Goal: Task Accomplishment & Management: Complete application form

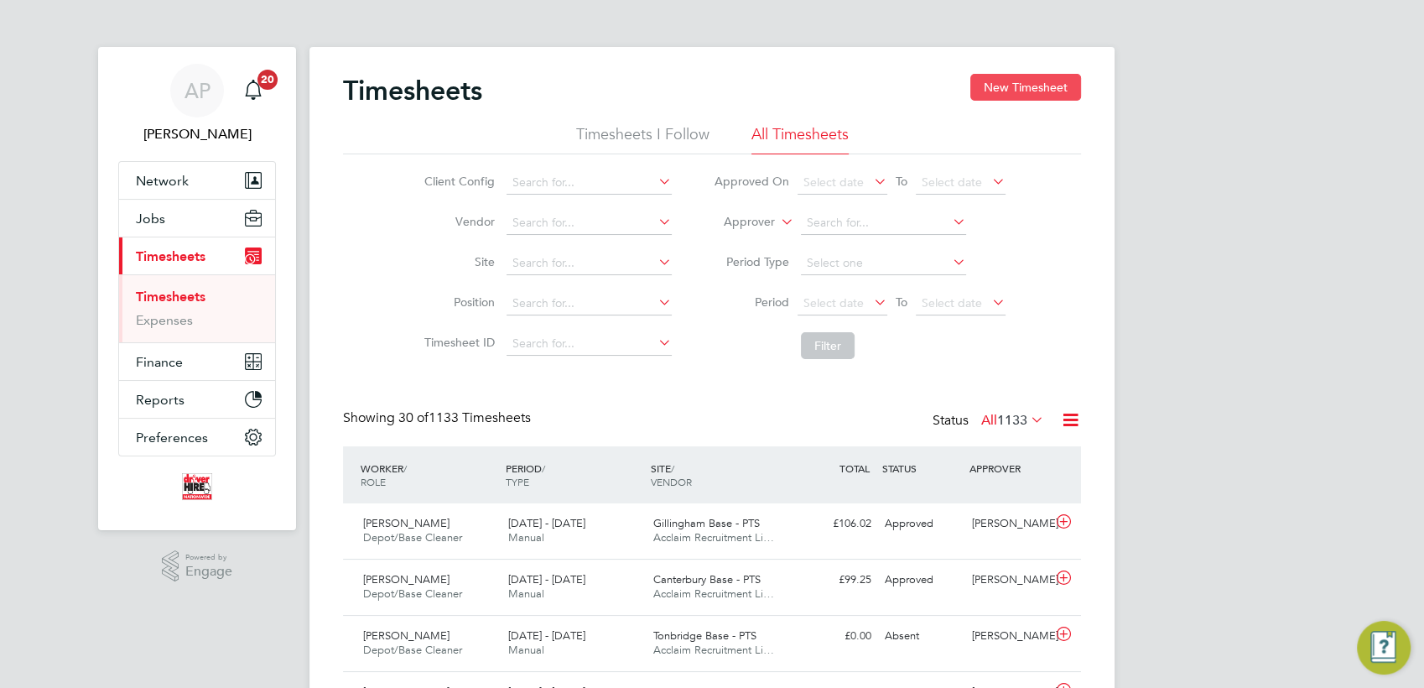
click at [1018, 81] on button "New Timesheet" at bounding box center [1025, 87] width 111 height 27
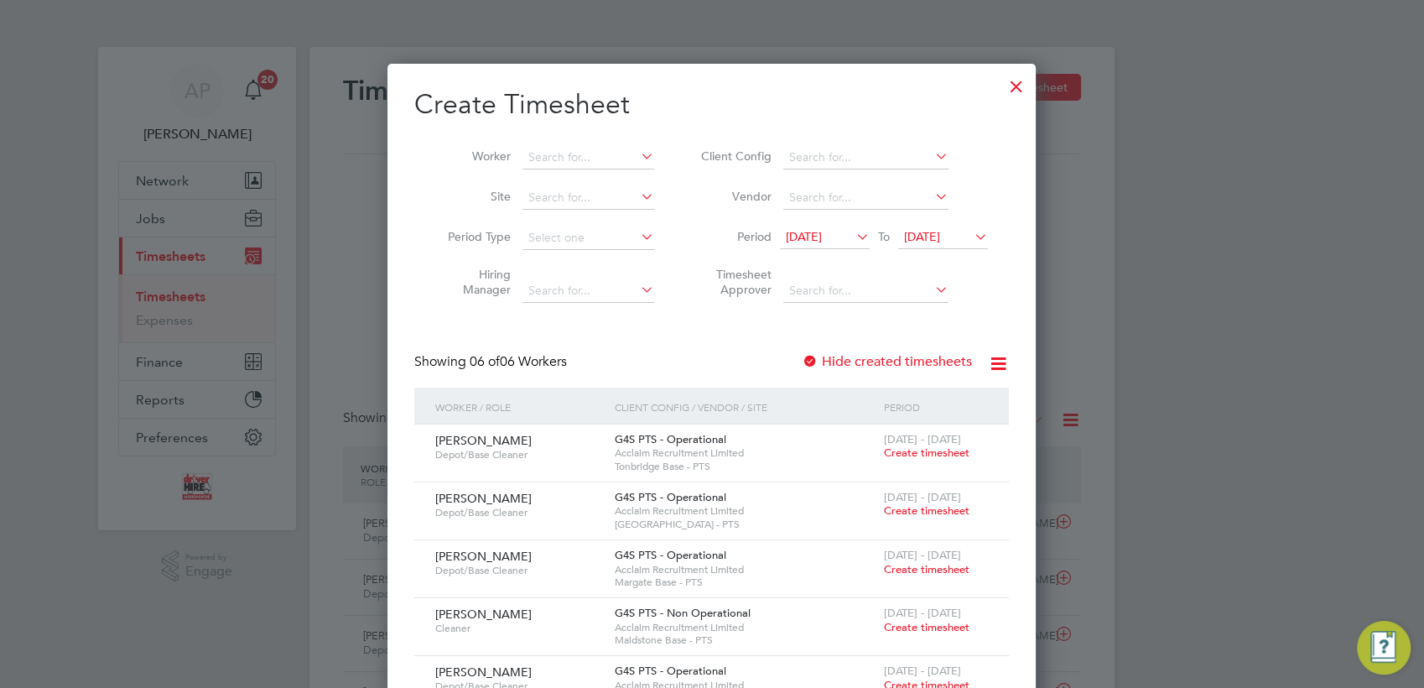
click at [953, 453] on span "Create timesheet" at bounding box center [927, 452] width 86 height 14
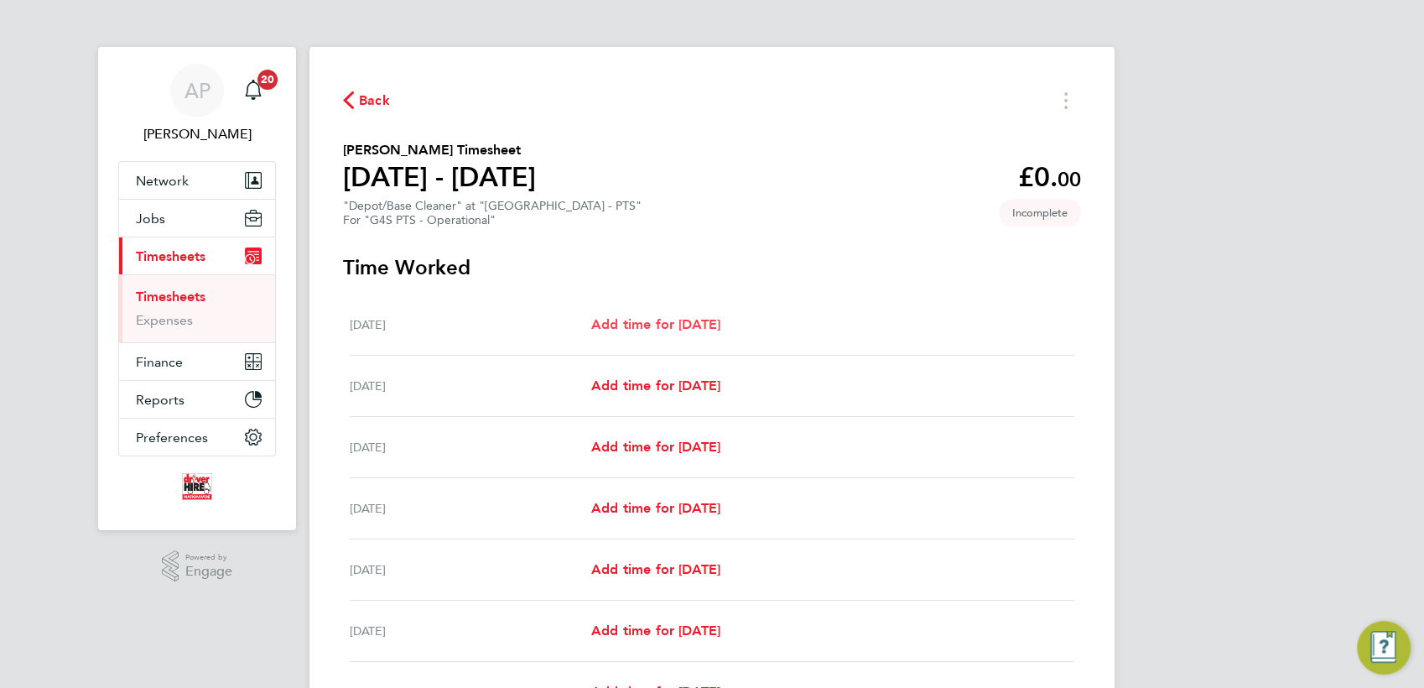
click at [659, 320] on span "Add time for [DATE]" at bounding box center [655, 324] width 129 height 16
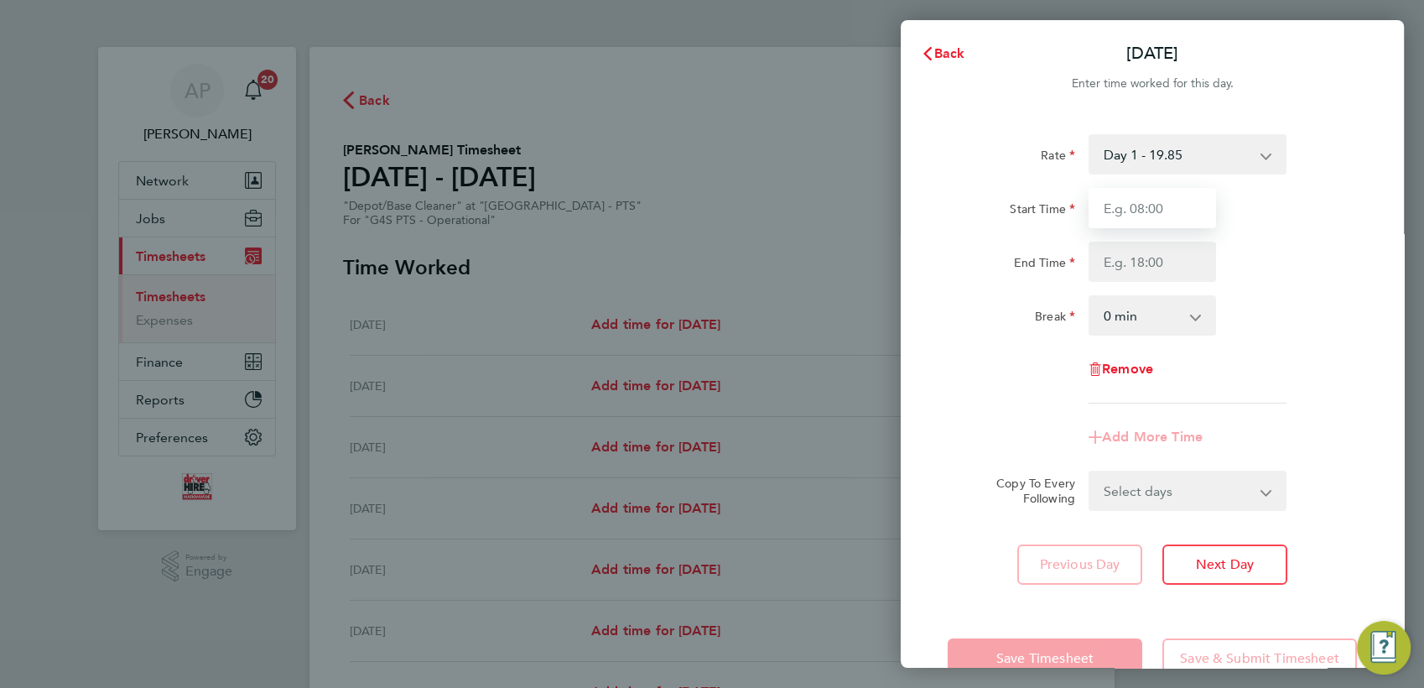
click at [1148, 199] on input "Start Time" at bounding box center [1152, 208] width 127 height 40
type input "06:30"
type input "08:30"
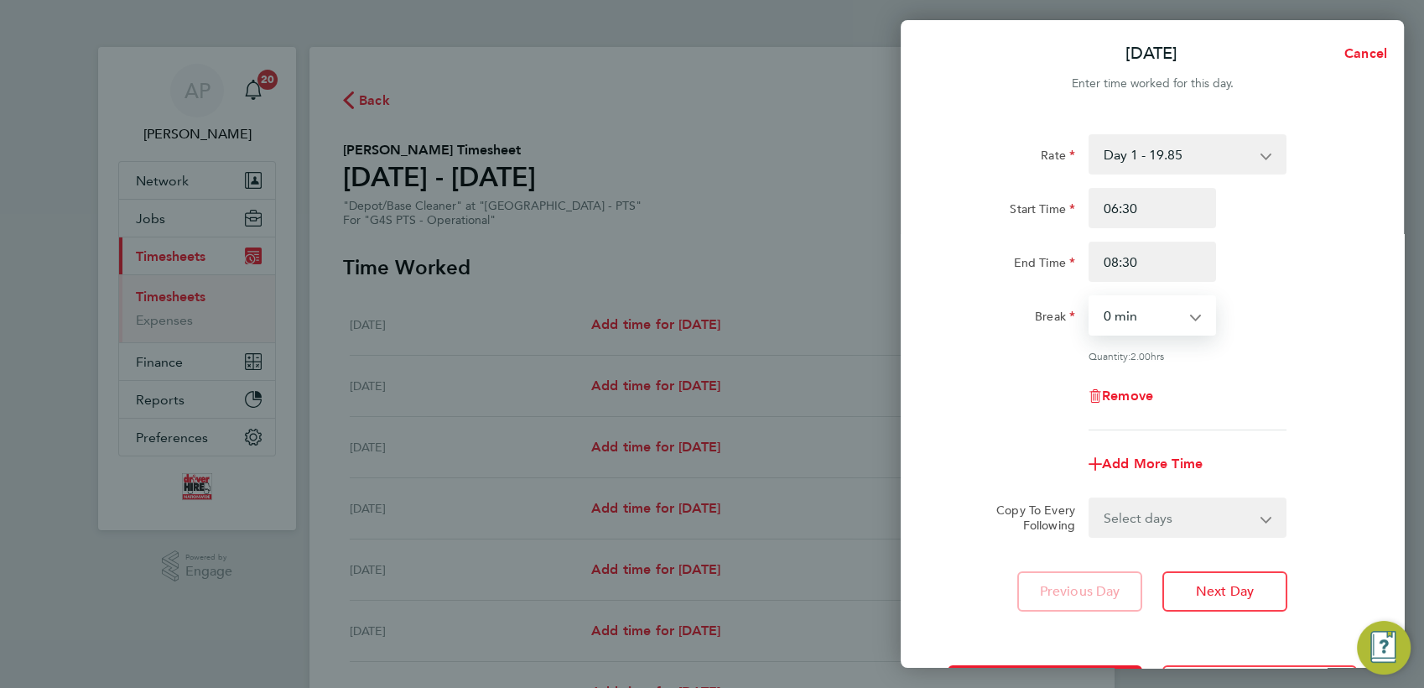
click at [1159, 521] on select "Select days Day Weekday (Mon-Fri) Weekend (Sat-Sun) [DATE] [DATE] [DATE] [DATE]…" at bounding box center [1178, 517] width 176 height 37
select select "WED"
click at [1090, 499] on select "Select days Day Weekday (Mon-Fri) Weekend (Sat-Sun) [DATE] [DATE] [DATE] [DATE]…" at bounding box center [1178, 517] width 176 height 37
select select "[DATE]"
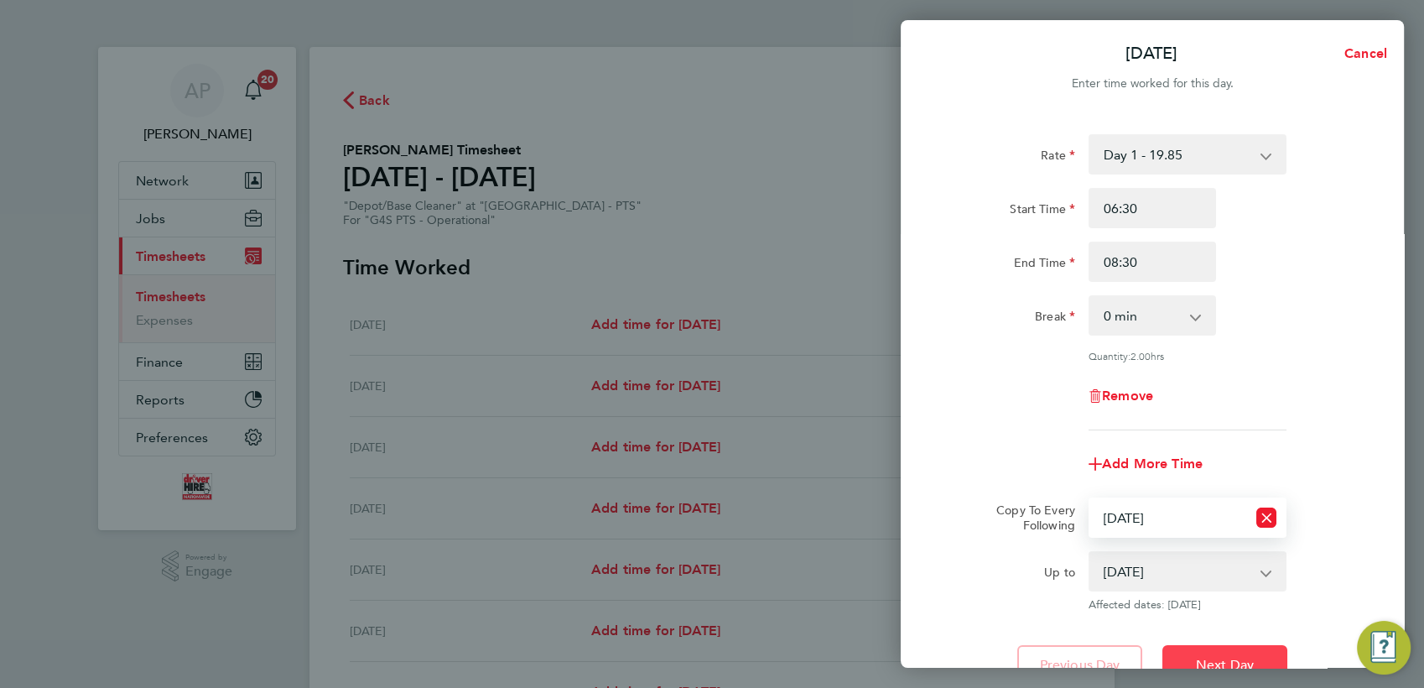
click at [1240, 653] on button "Next Day" at bounding box center [1224, 665] width 125 height 40
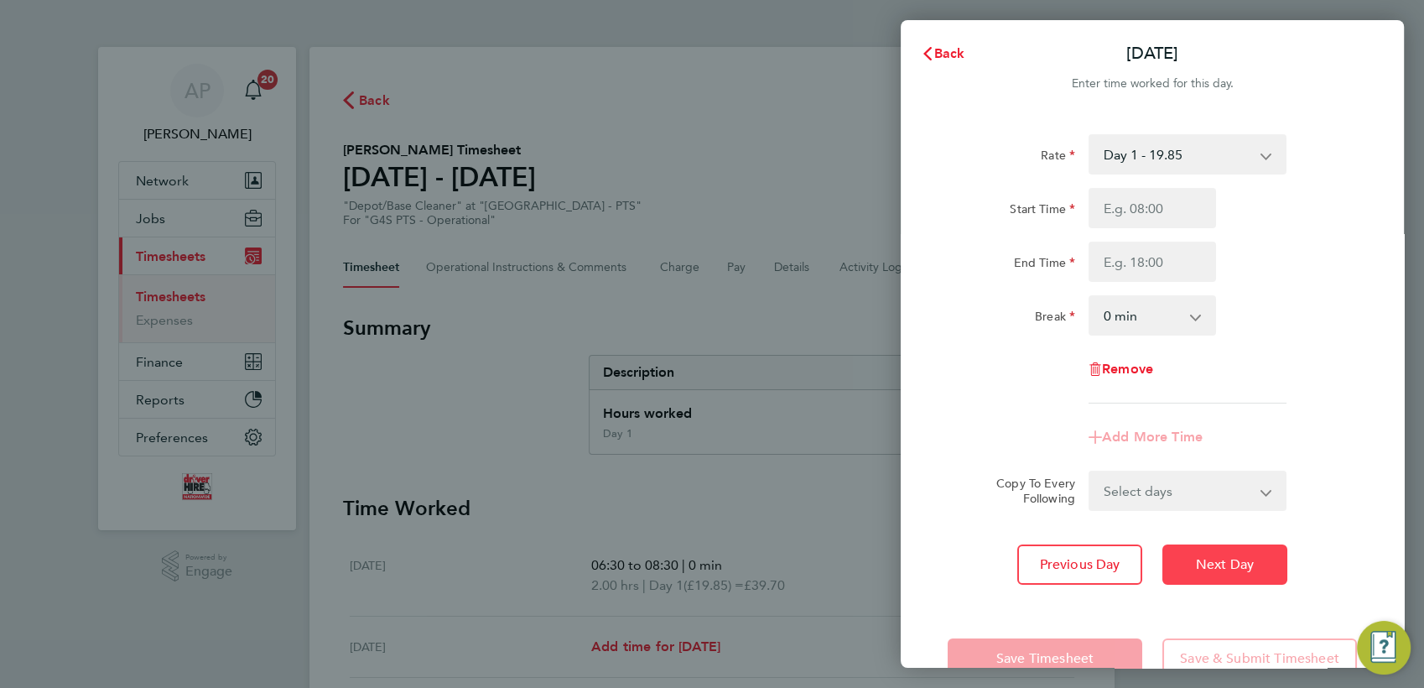
click at [1196, 564] on span "Next Day" at bounding box center [1225, 564] width 58 height 17
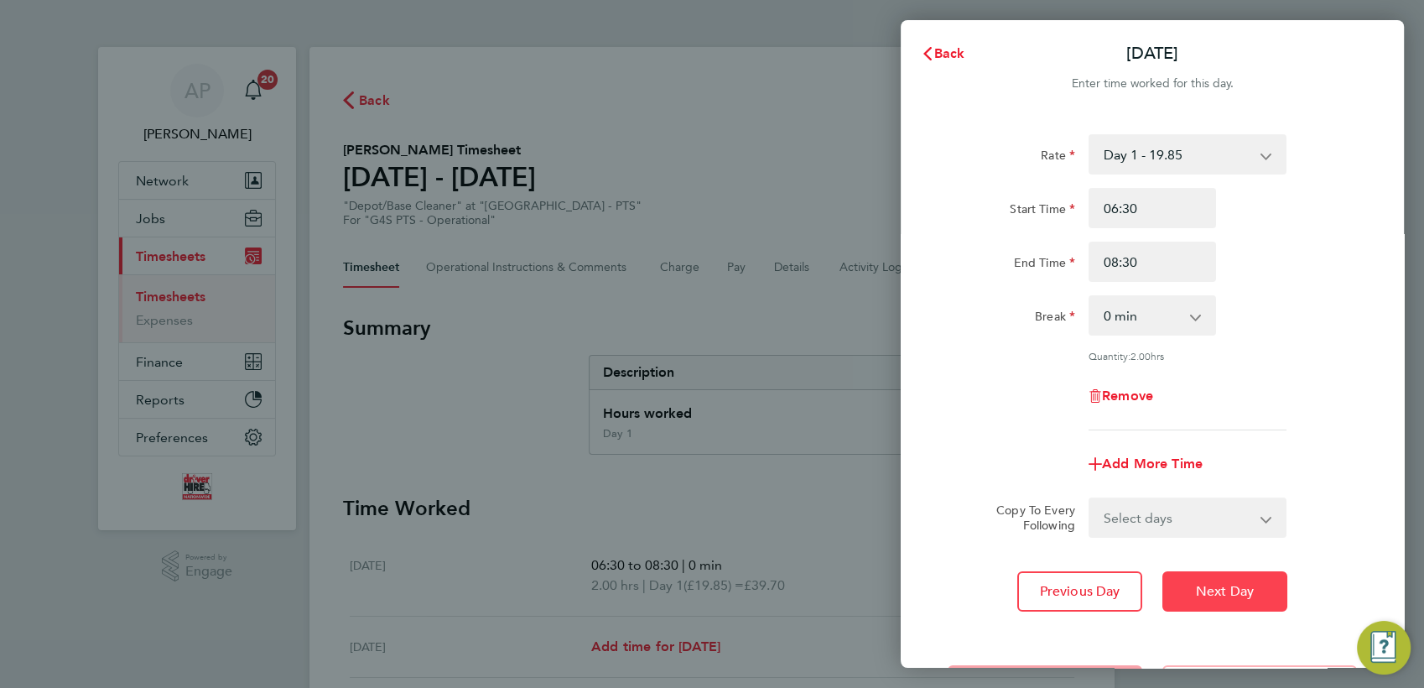
click at [1195, 564] on div "Rate Day 1 - 19.85 Start Time 06:30 End Time 08:30 Break 0 min 15 min 30 min 45…" at bounding box center [1152, 373] width 503 height 518
click at [1214, 592] on span "Next Day" at bounding box center [1225, 591] width 58 height 17
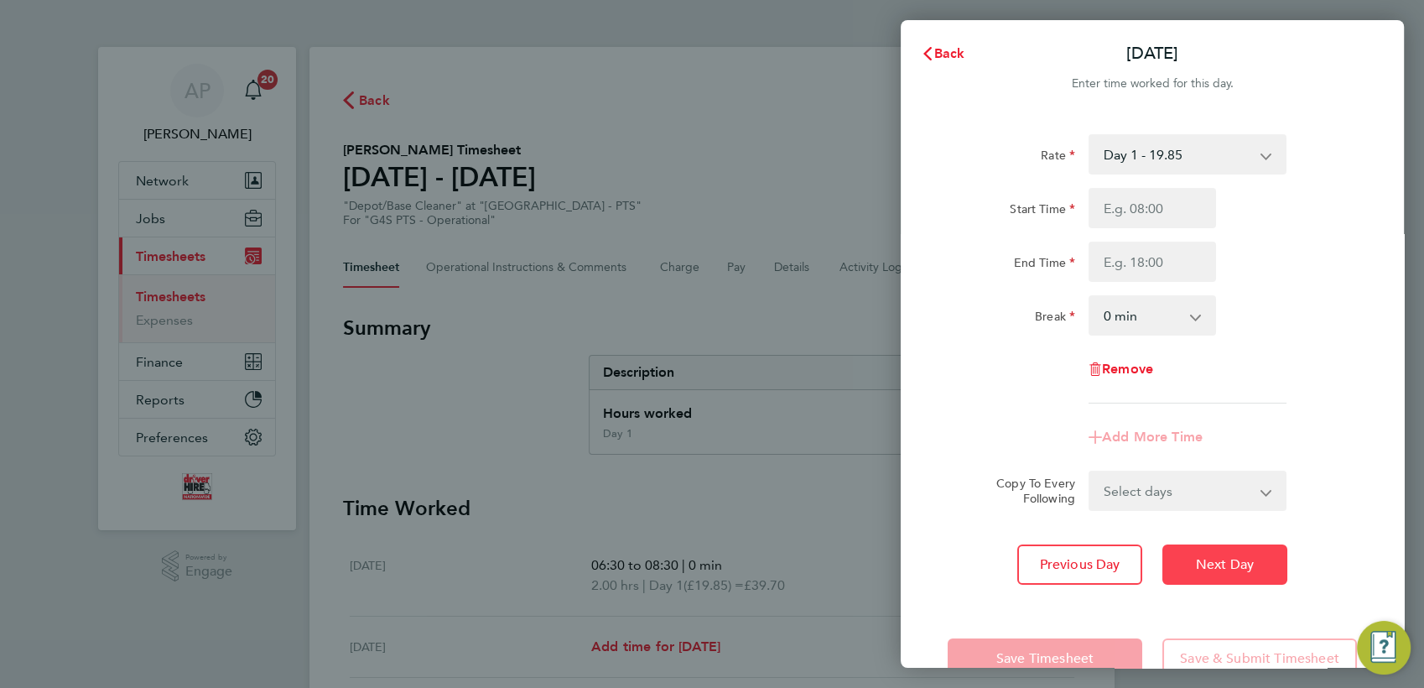
click at [1215, 571] on span "Next Day" at bounding box center [1225, 564] width 58 height 17
click at [1160, 216] on input "Start Time" at bounding box center [1152, 208] width 127 height 40
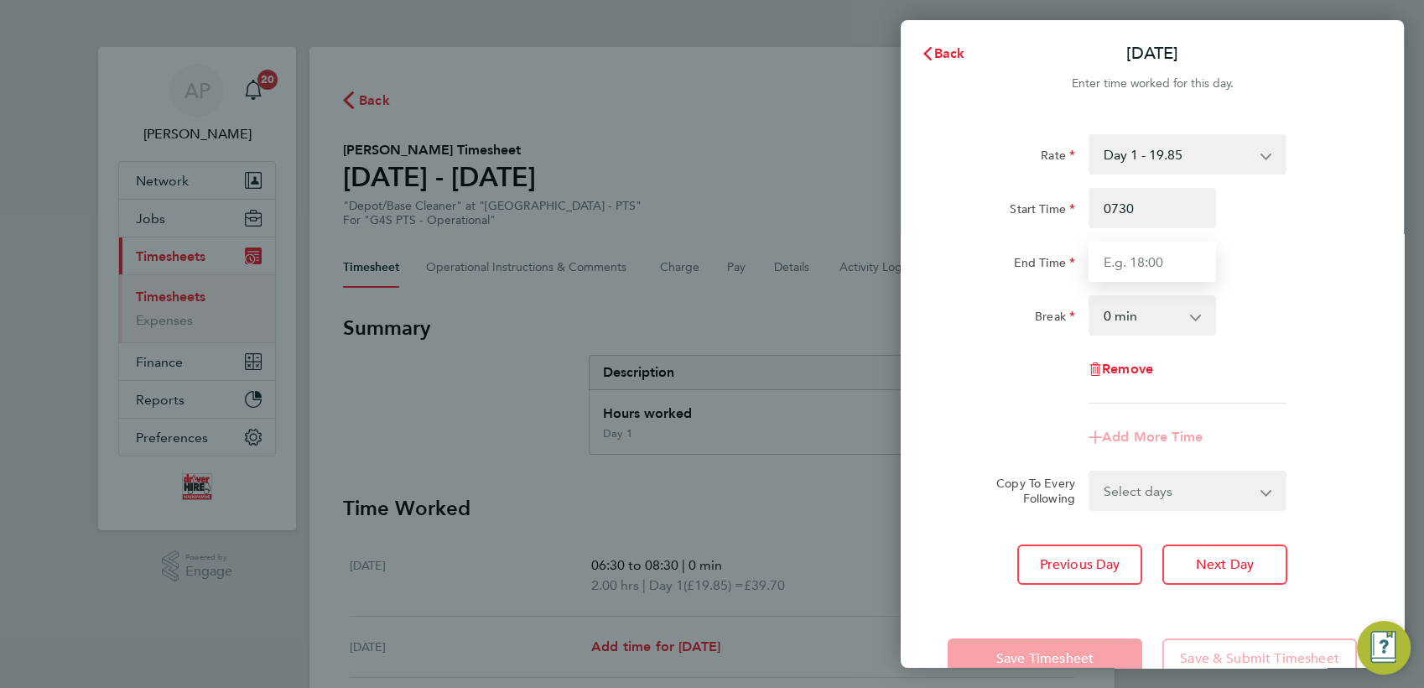
type input "07:30"
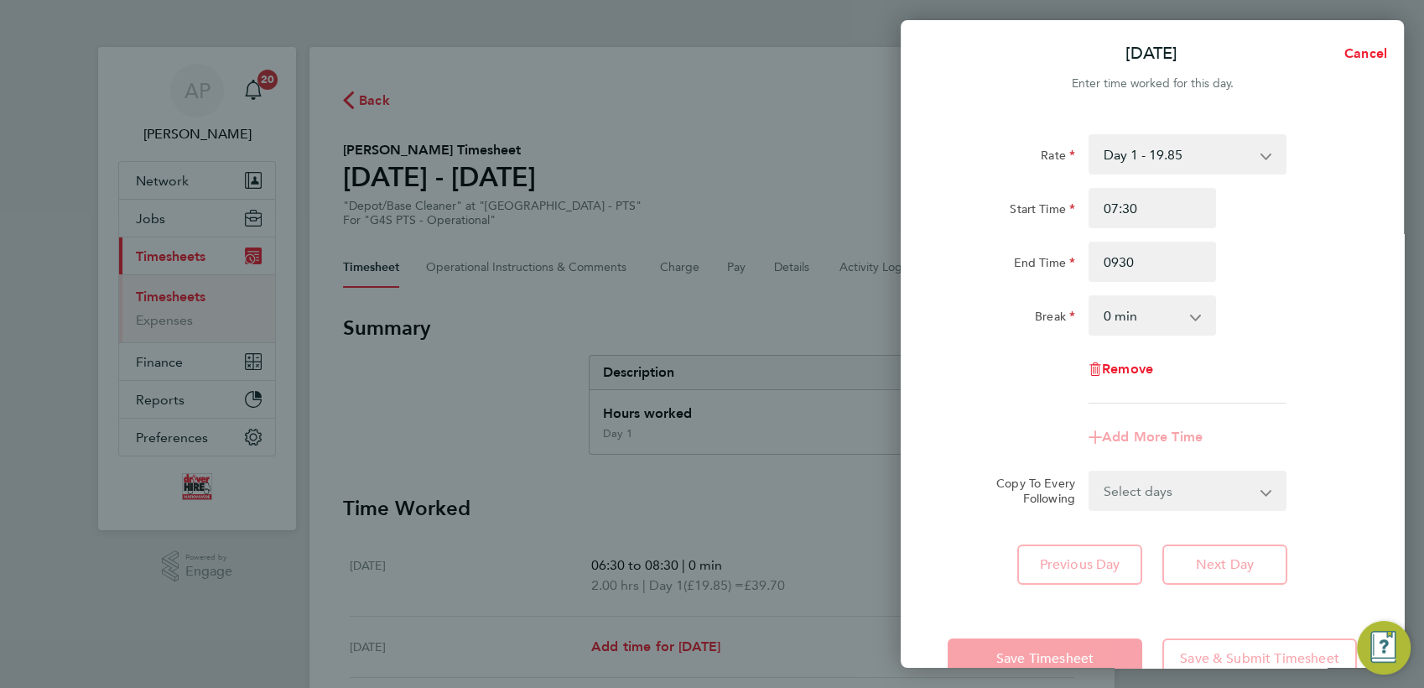
type input "09:30"
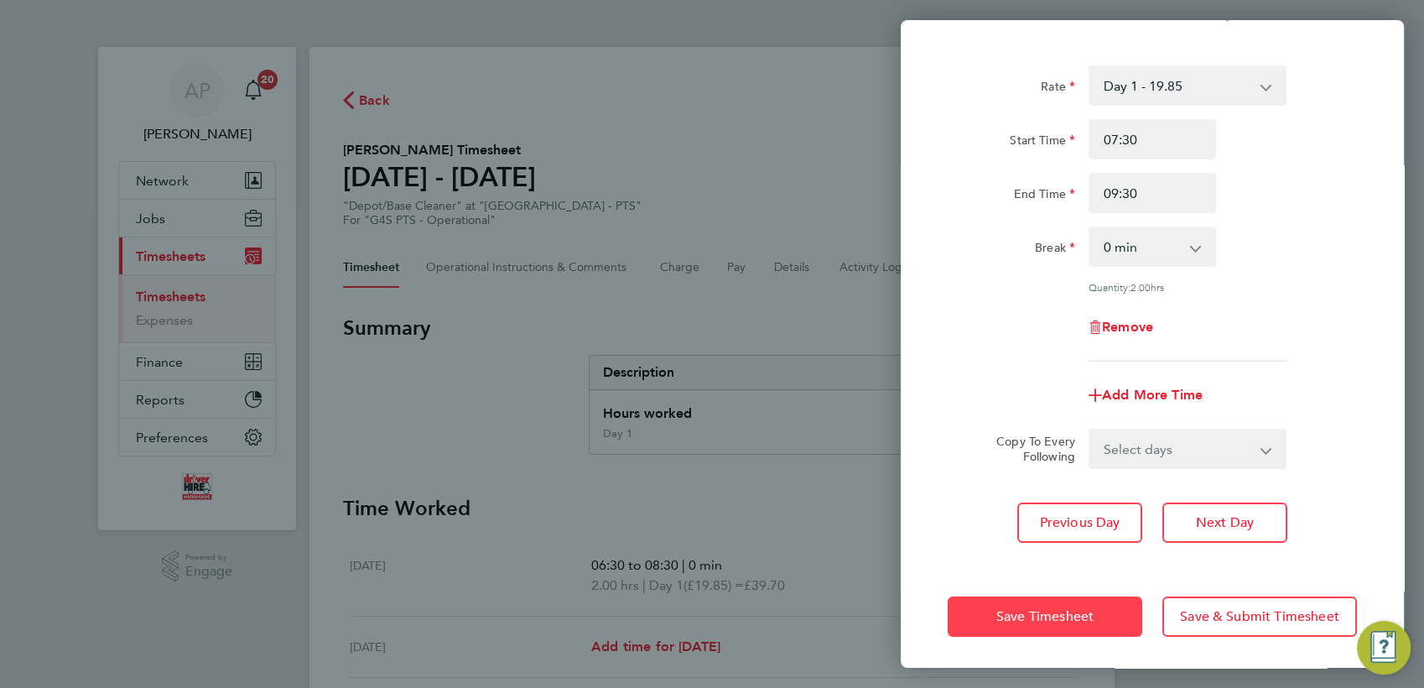
click at [1041, 611] on span "Save Timesheet" at bounding box center [1044, 616] width 97 height 17
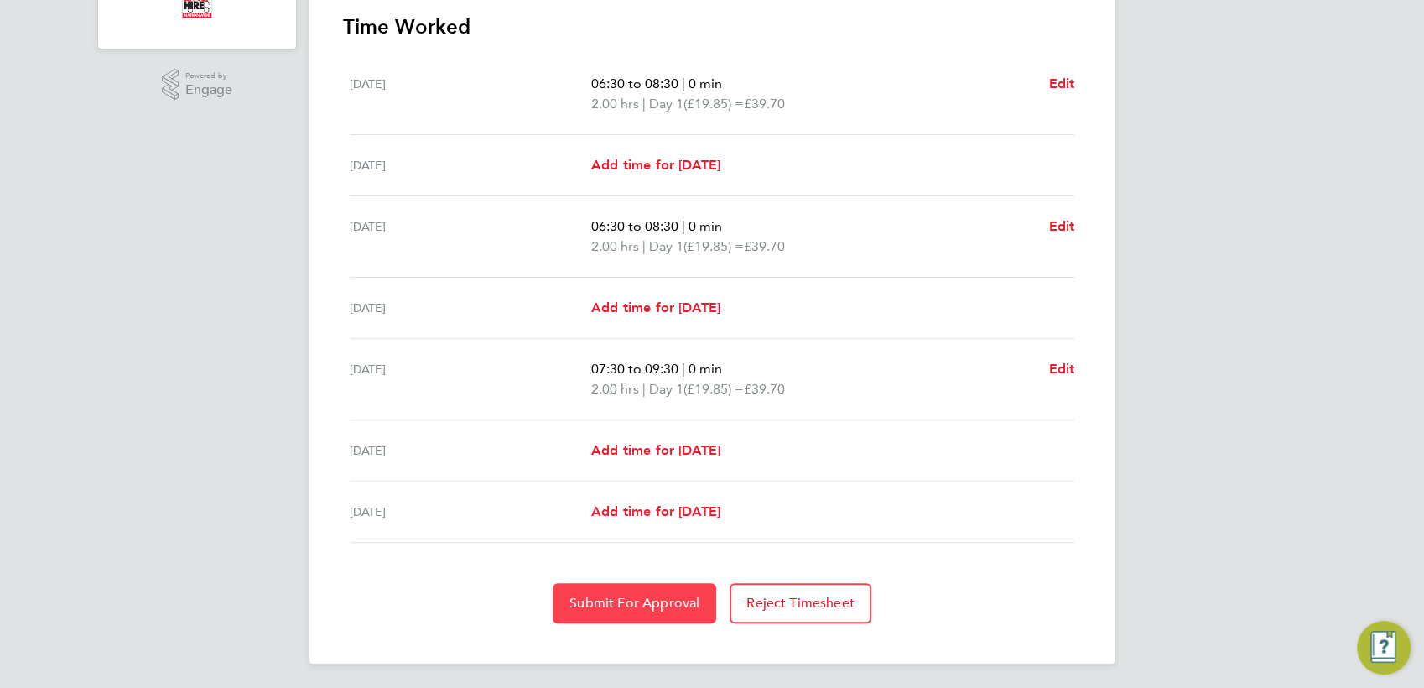
click at [671, 604] on span "Submit For Approval" at bounding box center [635, 603] width 130 height 17
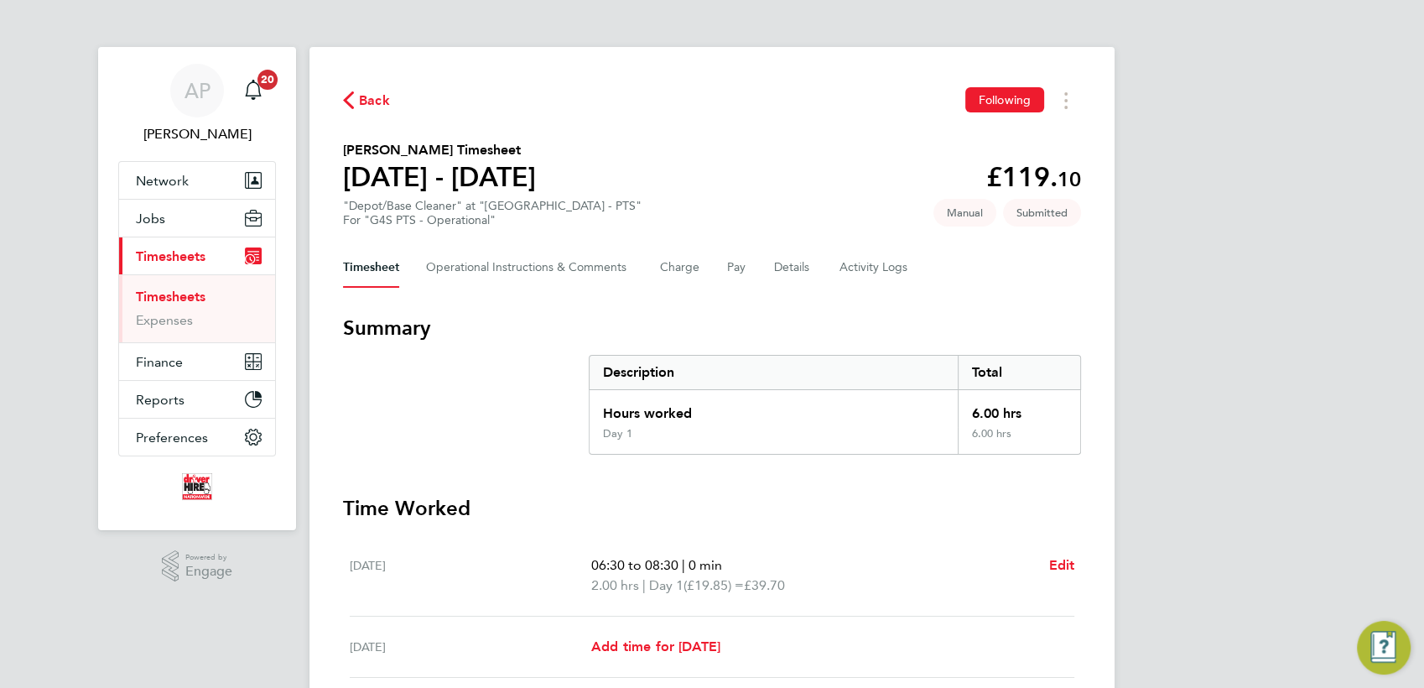
click at [390, 96] on div "Back Following" at bounding box center [712, 100] width 738 height 26
click at [361, 97] on span "Back" at bounding box center [374, 101] width 31 height 20
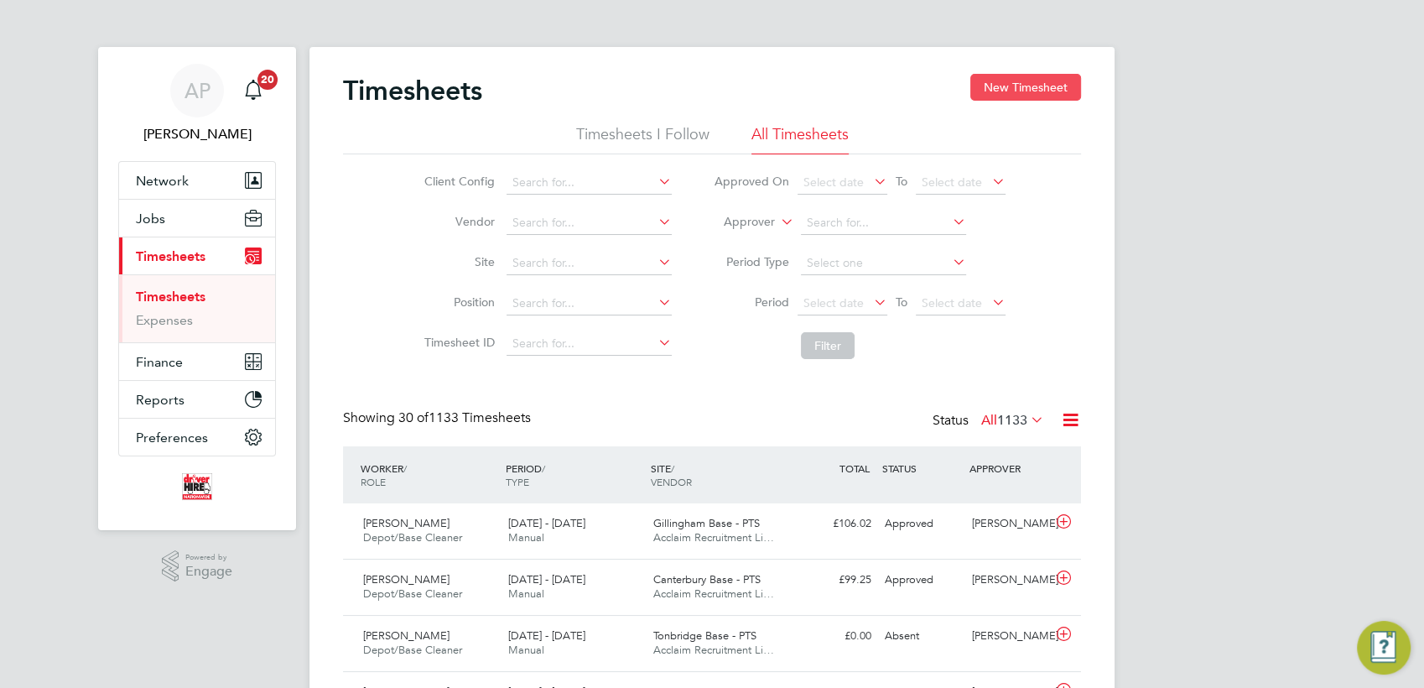
click at [996, 91] on button "New Timesheet" at bounding box center [1025, 87] width 111 height 27
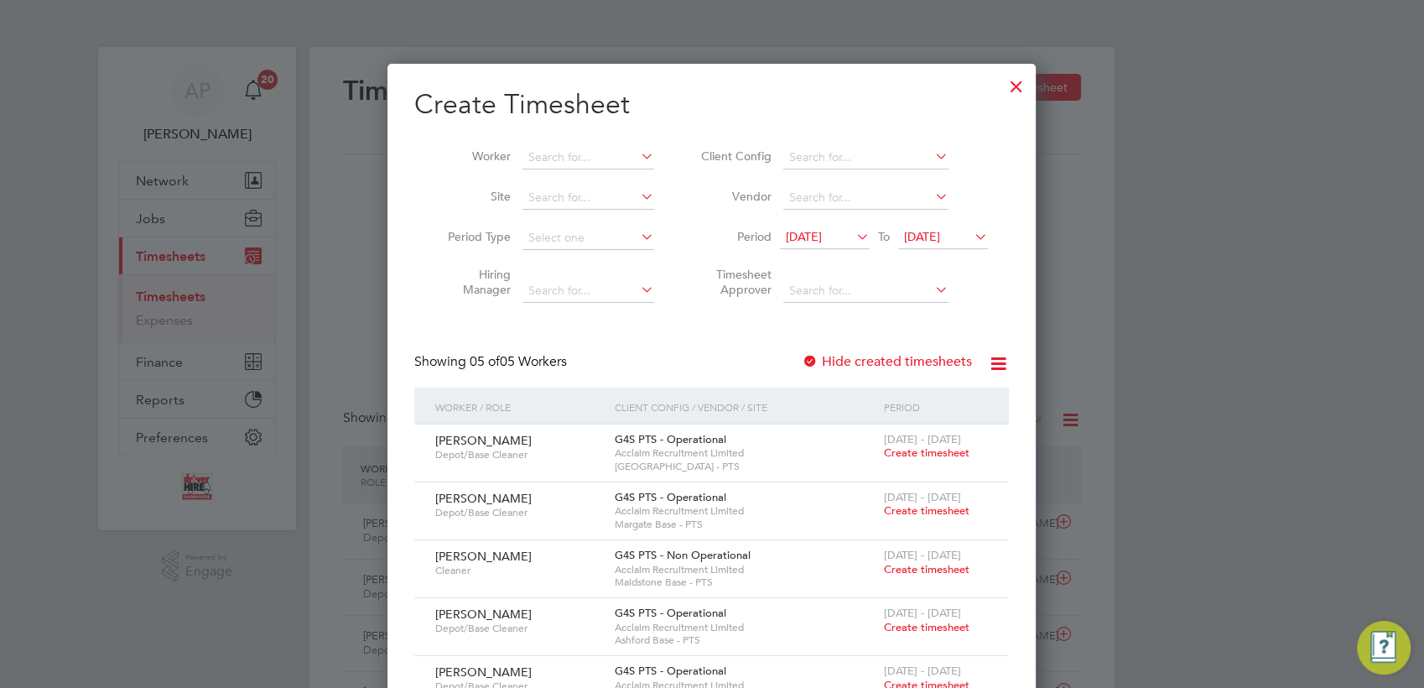
click at [926, 451] on span "Create timesheet" at bounding box center [927, 452] width 86 height 14
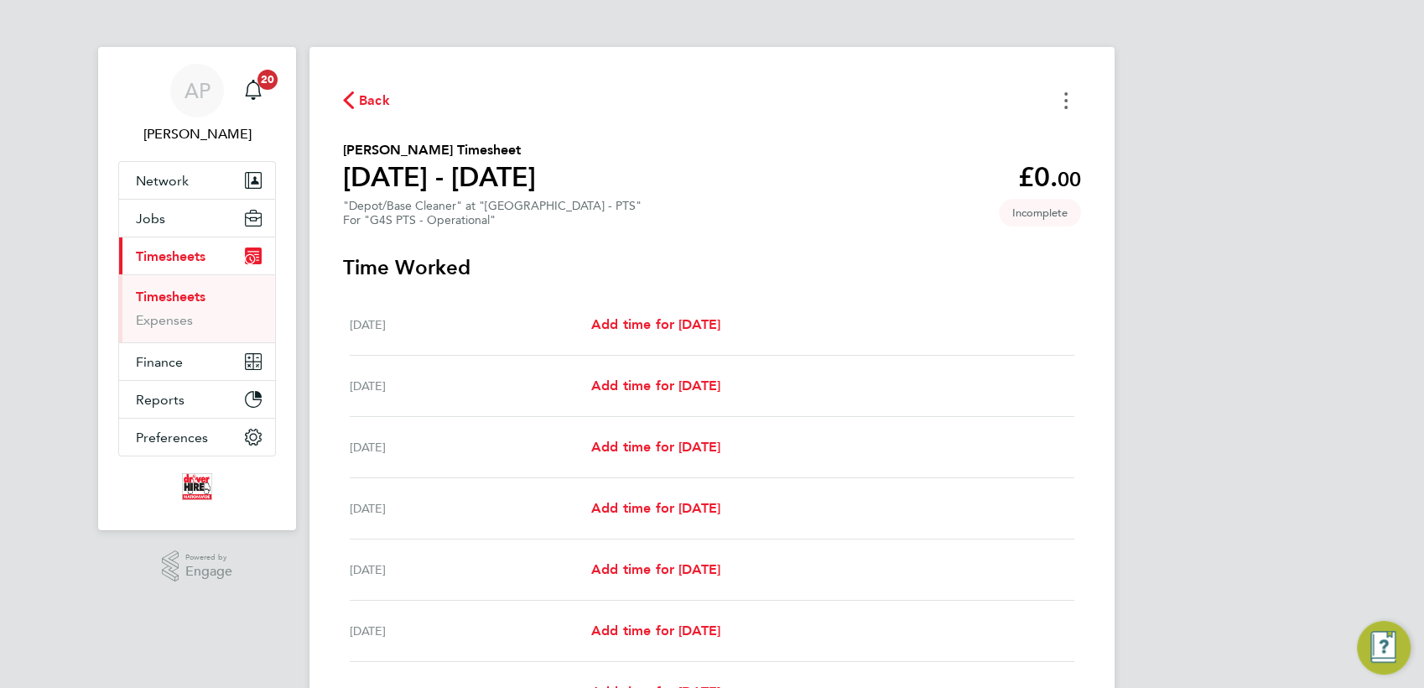
click at [1068, 101] on button "Timesheets Menu" at bounding box center [1066, 100] width 30 height 26
click at [969, 142] on button "Mark as absent" at bounding box center [980, 138] width 201 height 34
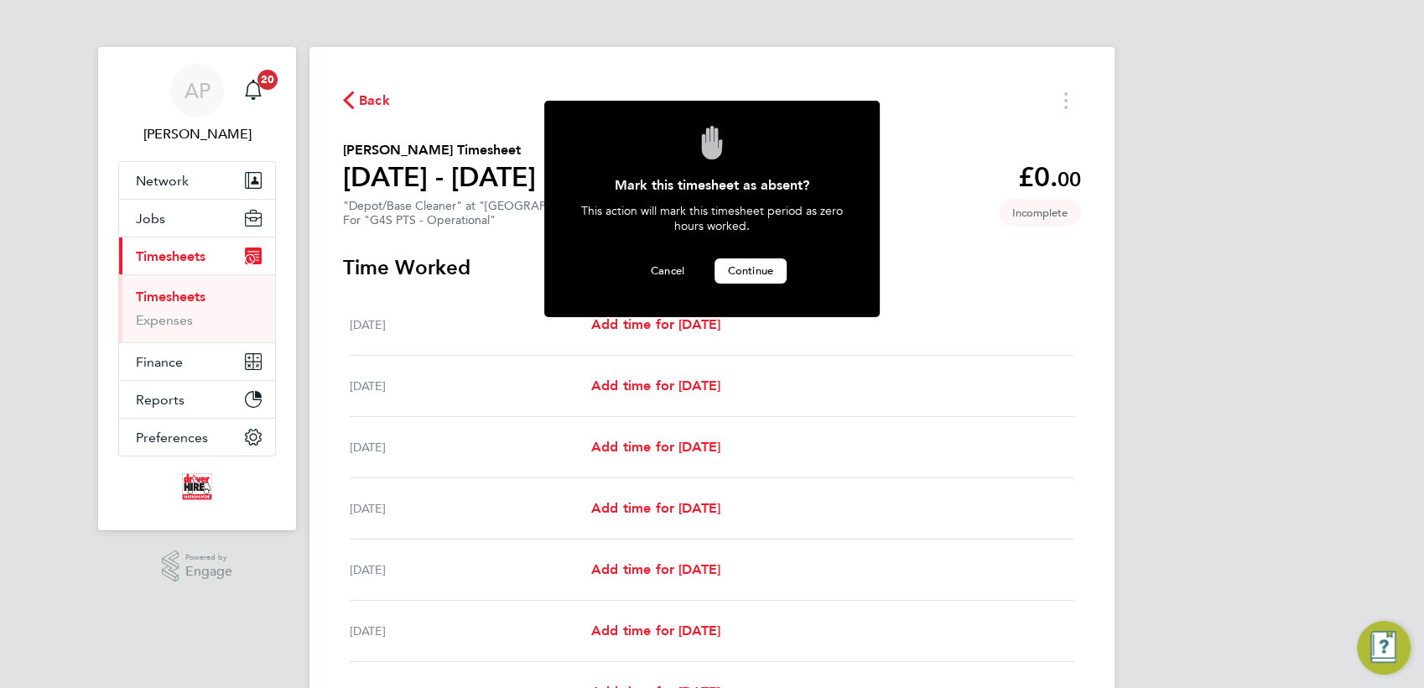
click at [745, 278] on button "Continue" at bounding box center [751, 270] width 72 height 25
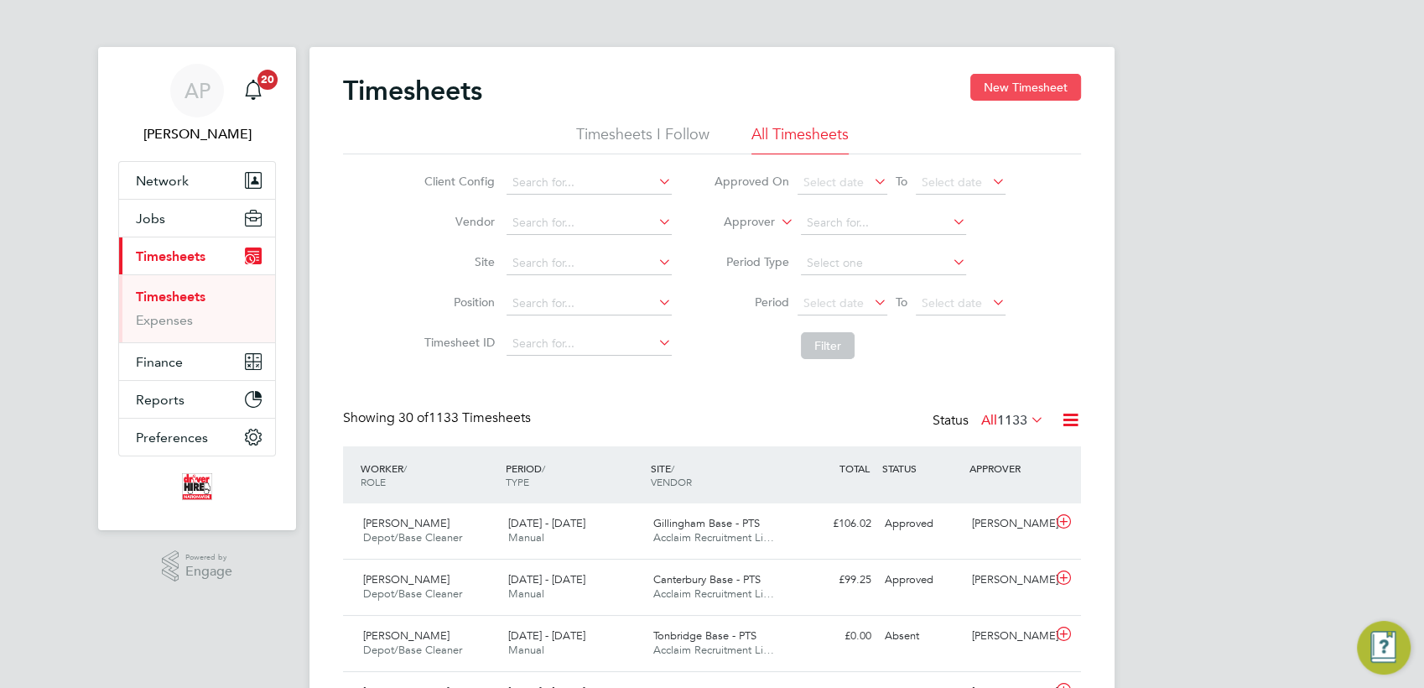
click at [1043, 87] on button "New Timesheet" at bounding box center [1025, 87] width 111 height 27
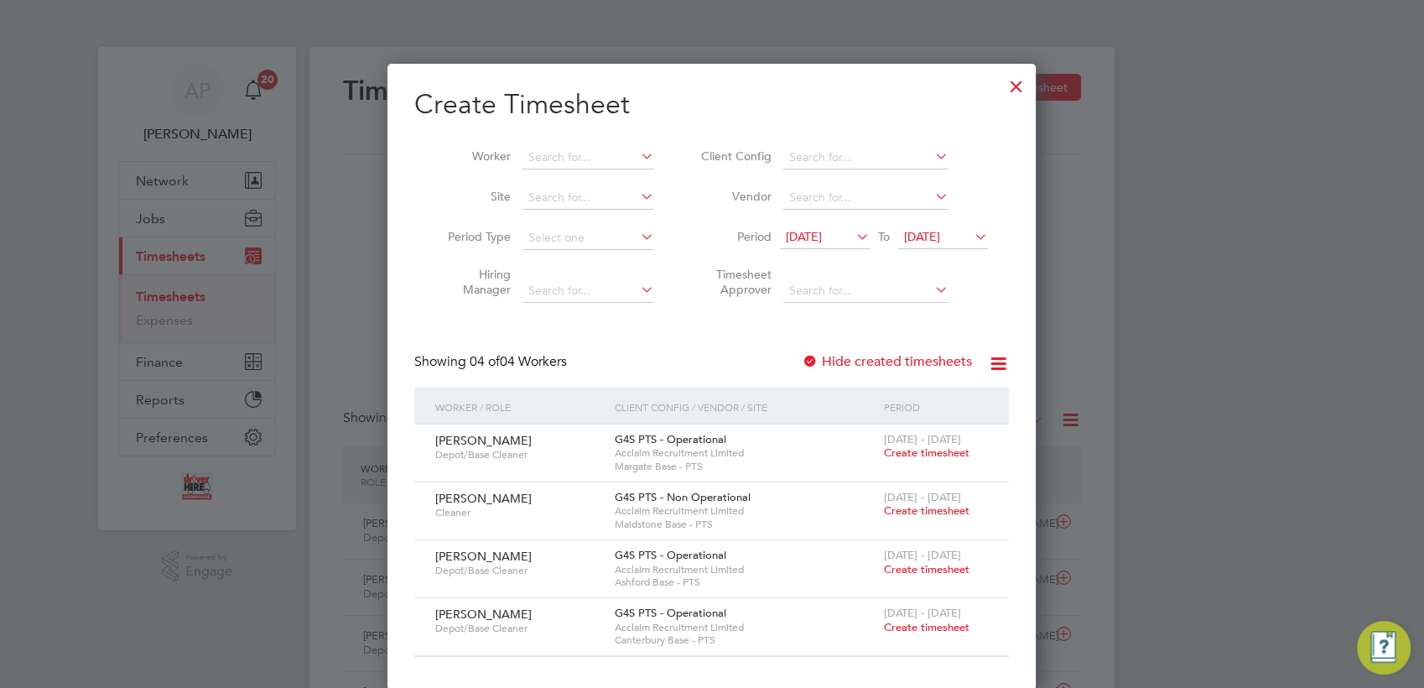
click at [933, 453] on span "Create timesheet" at bounding box center [927, 452] width 86 height 14
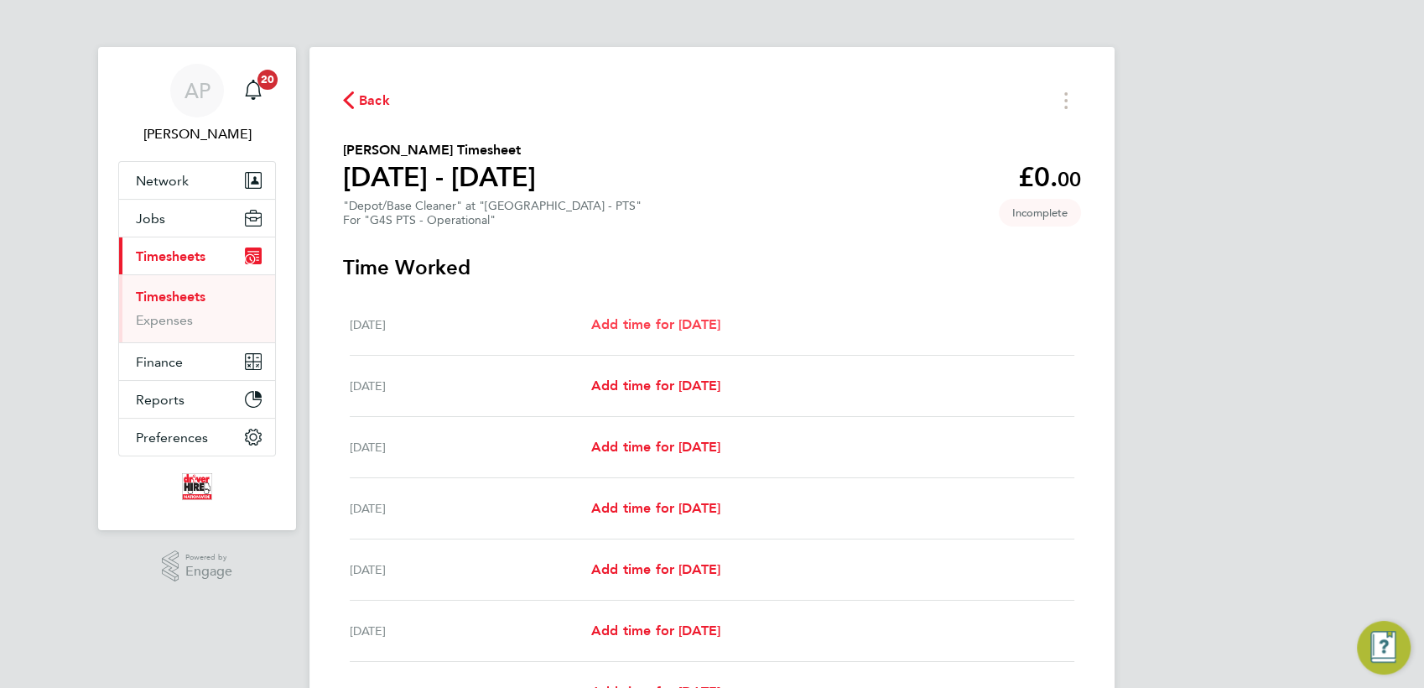
click at [692, 319] on span "Add time for [DATE]" at bounding box center [655, 324] width 129 height 16
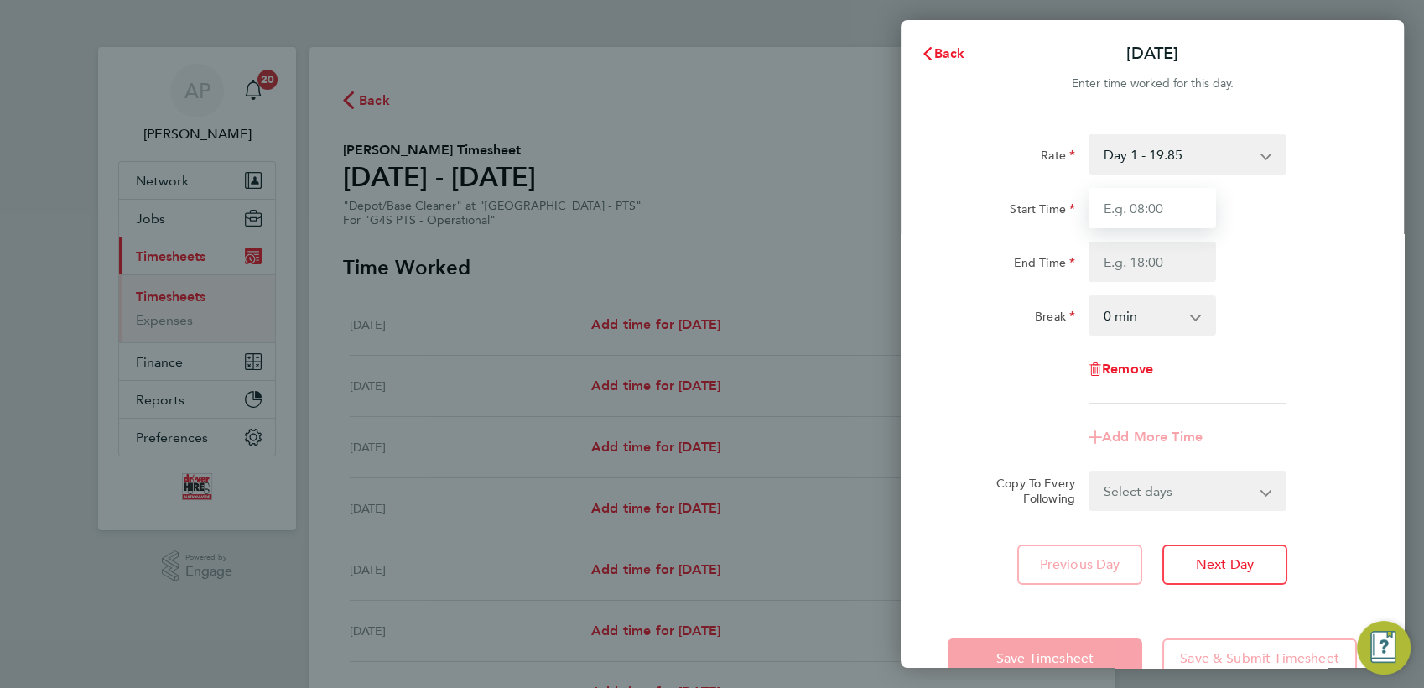
click at [1135, 222] on input "Start Time" at bounding box center [1152, 208] width 127 height 40
type input "07:30"
type input "09:30"
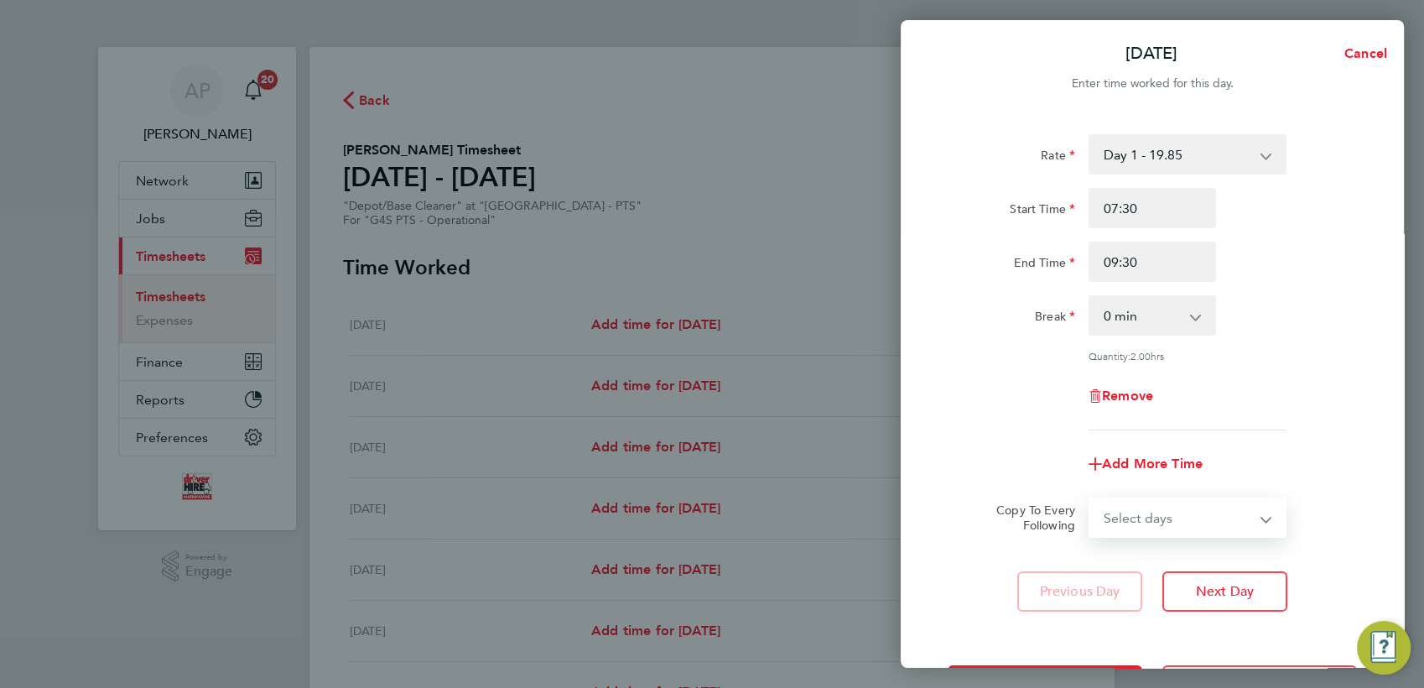
click at [1201, 523] on select "Select days Day Weekday (Mon-Fri) Weekend (Sat-Sun) [DATE] [DATE] [DATE] [DATE]…" at bounding box center [1178, 517] width 176 height 37
select select "WED"
click at [1090, 499] on select "Select days Day Weekday (Mon-Fri) Weekend (Sat-Sun) [DATE] [DATE] [DATE] [DATE]…" at bounding box center [1178, 517] width 176 height 37
select select "[DATE]"
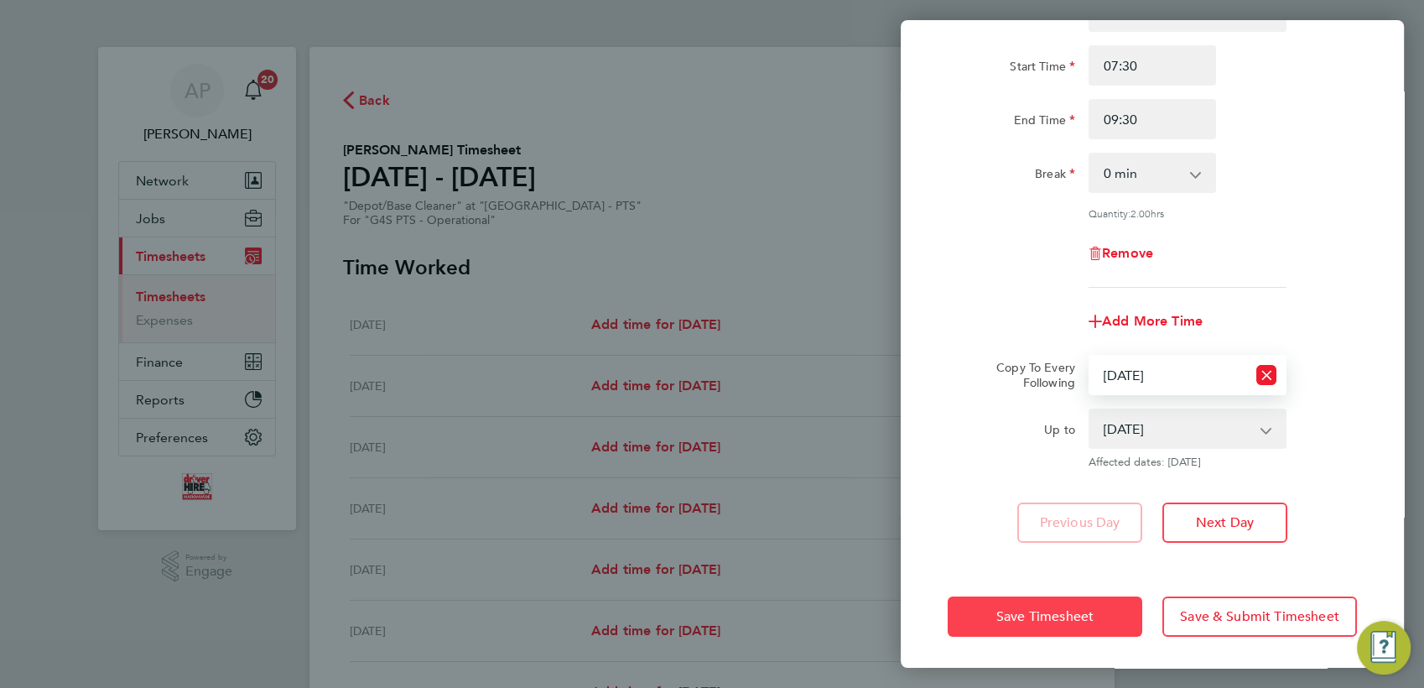
click at [1031, 622] on button "Save Timesheet" at bounding box center [1045, 616] width 195 height 40
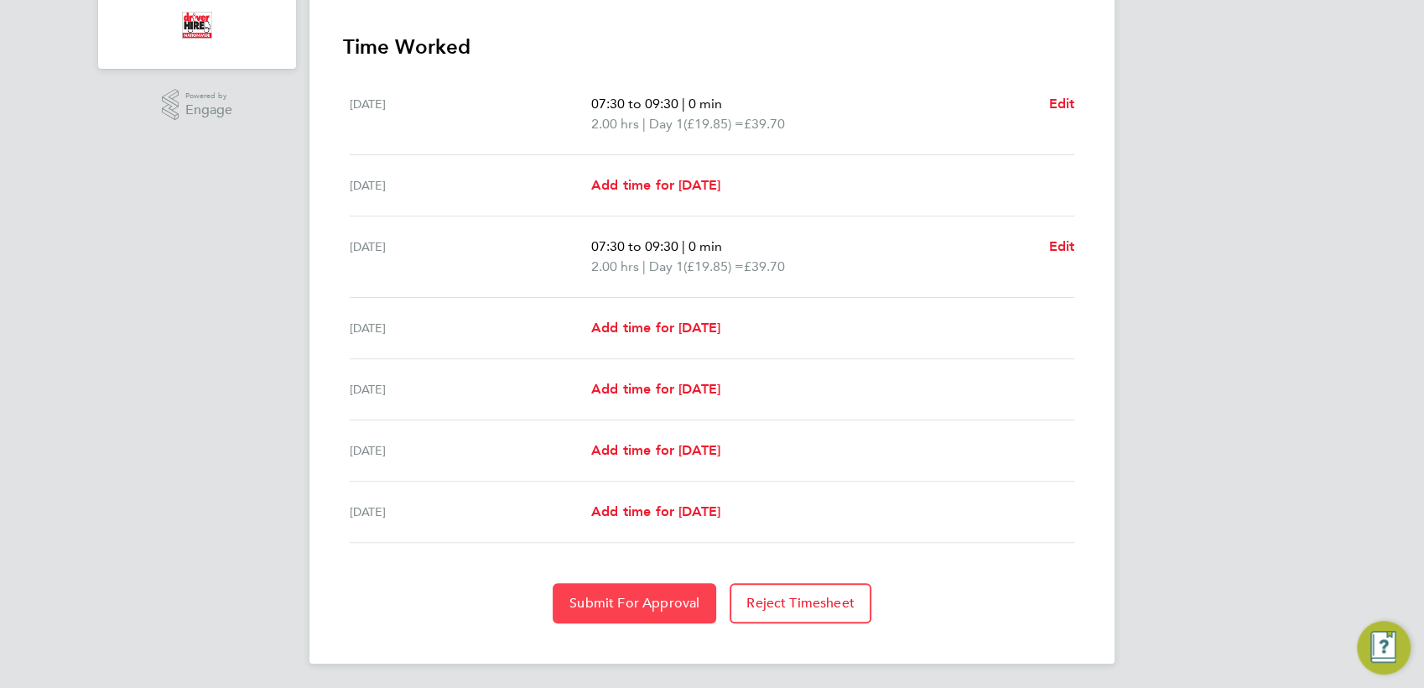
click at [646, 596] on span "Submit For Approval" at bounding box center [635, 603] width 130 height 17
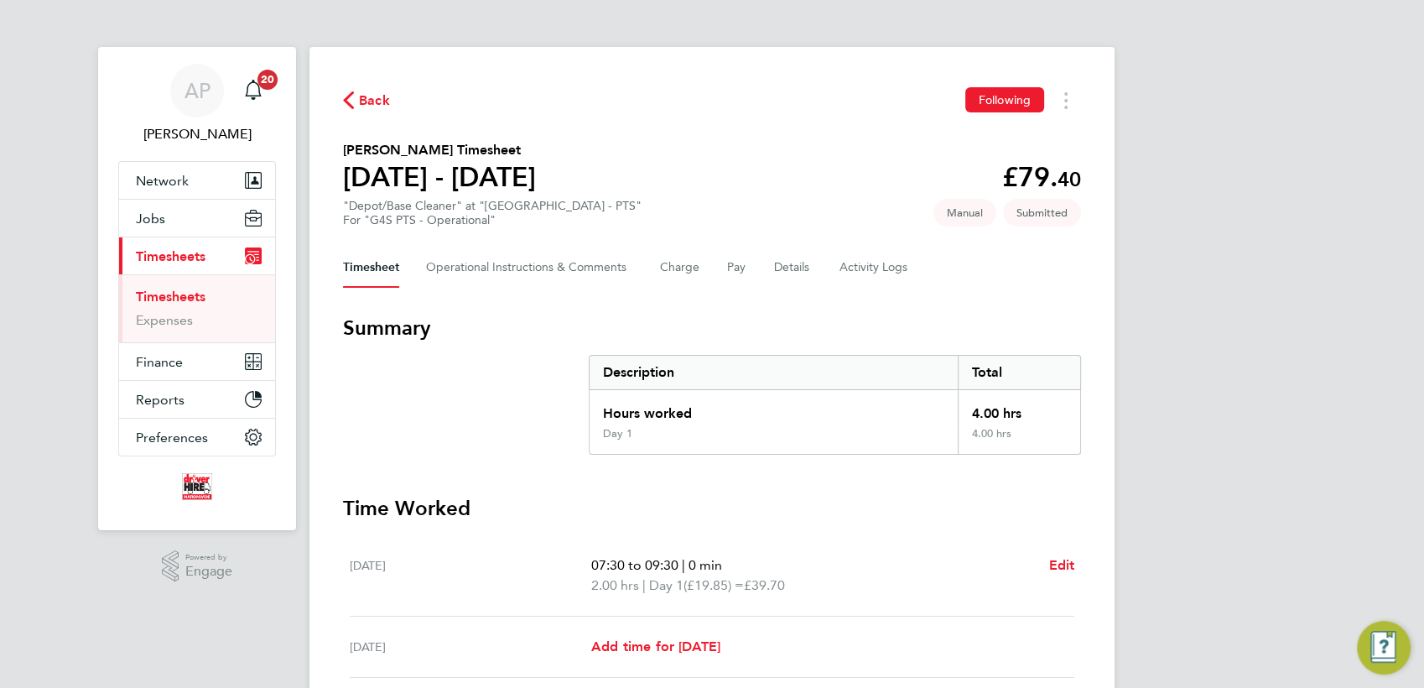
click at [363, 96] on span "Back" at bounding box center [374, 101] width 31 height 20
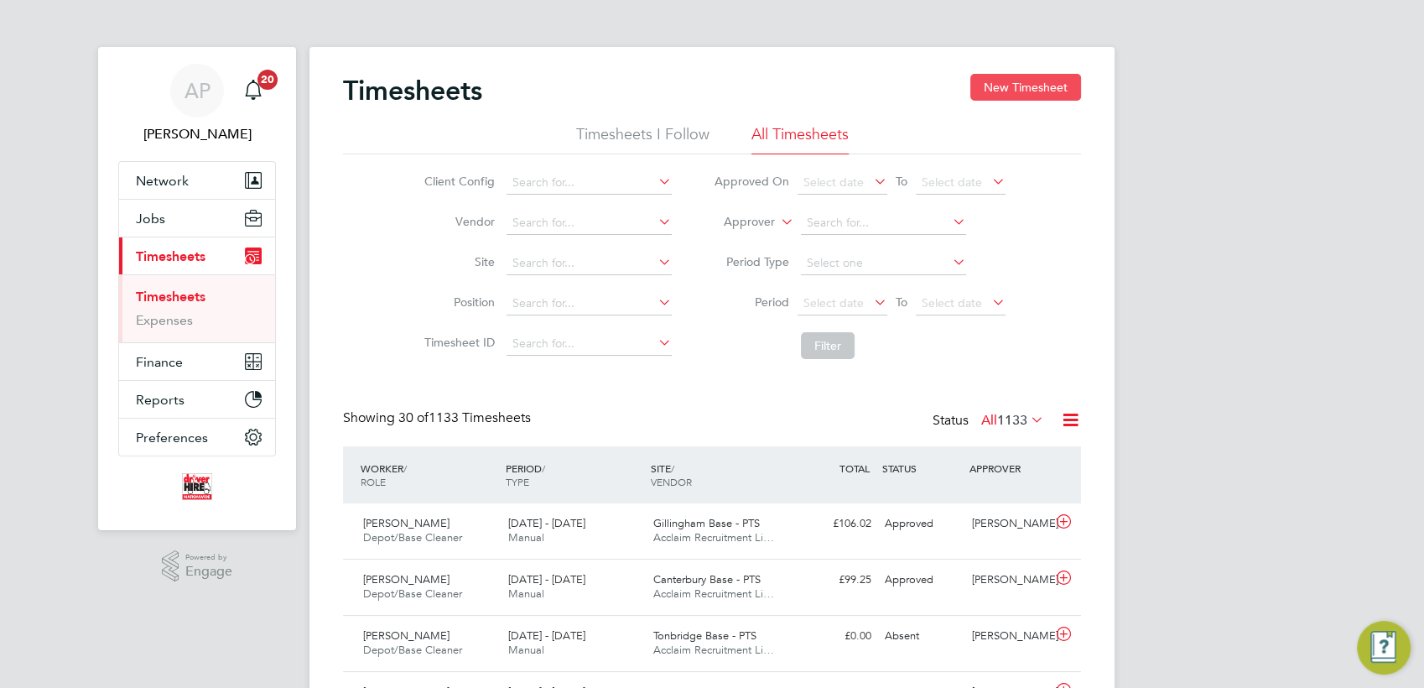
click at [983, 96] on button "New Timesheet" at bounding box center [1025, 87] width 111 height 27
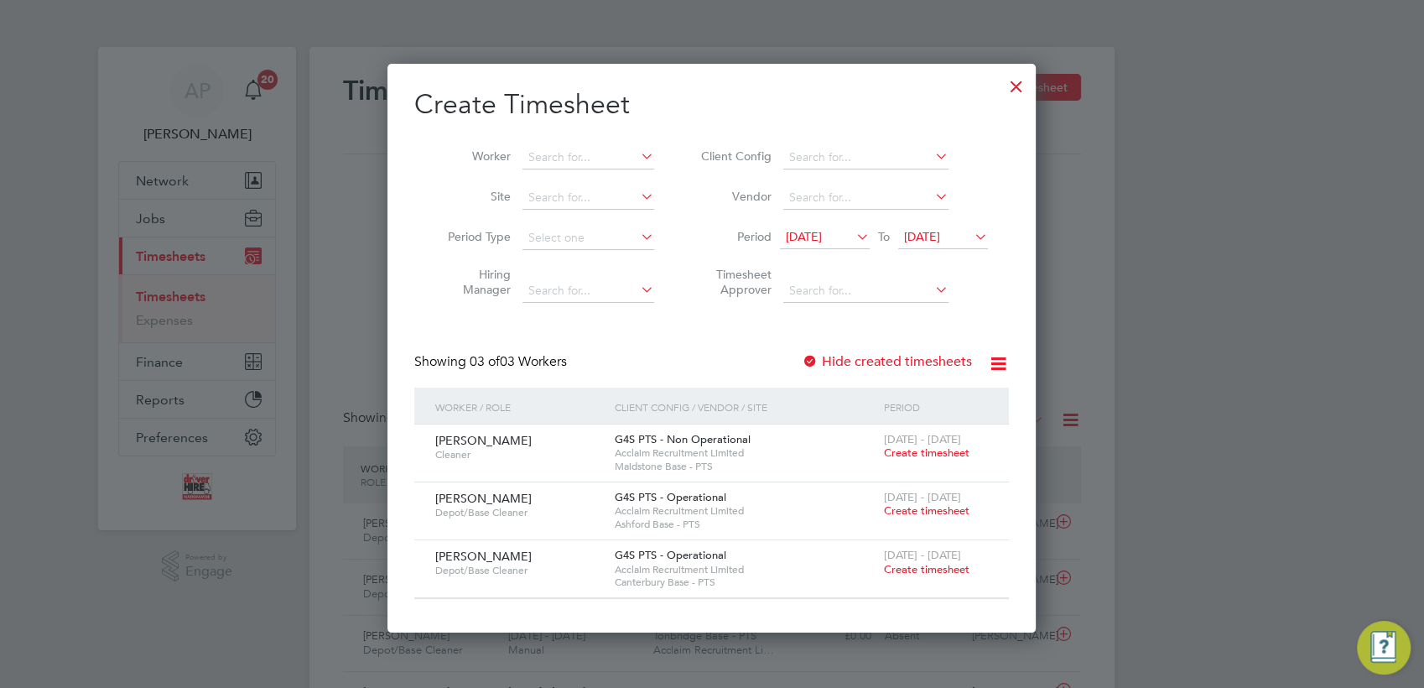
drag, startPoint x: 954, startPoint y: 508, endPoint x: 1387, endPoint y: 501, distance: 433.7
click at [954, 508] on span "Create timesheet" at bounding box center [927, 510] width 86 height 14
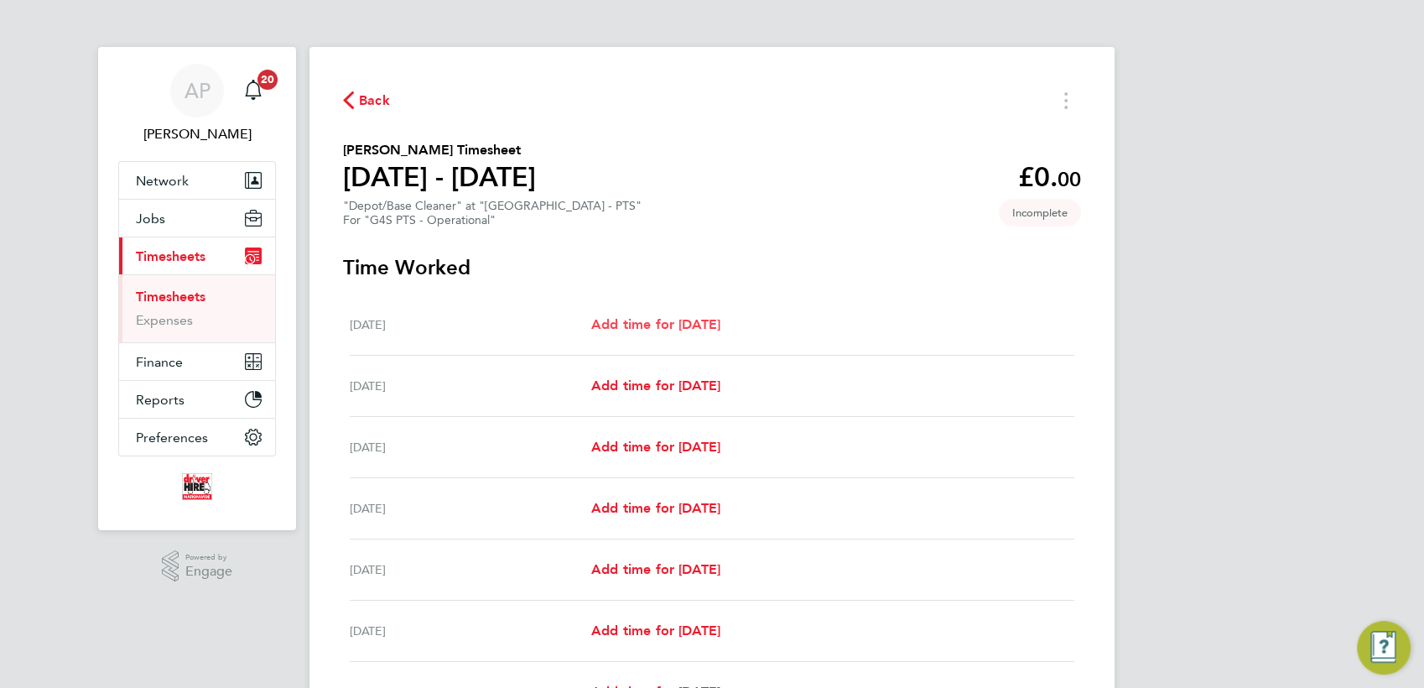
click at [715, 324] on span "Add time for [DATE]" at bounding box center [655, 324] width 129 height 16
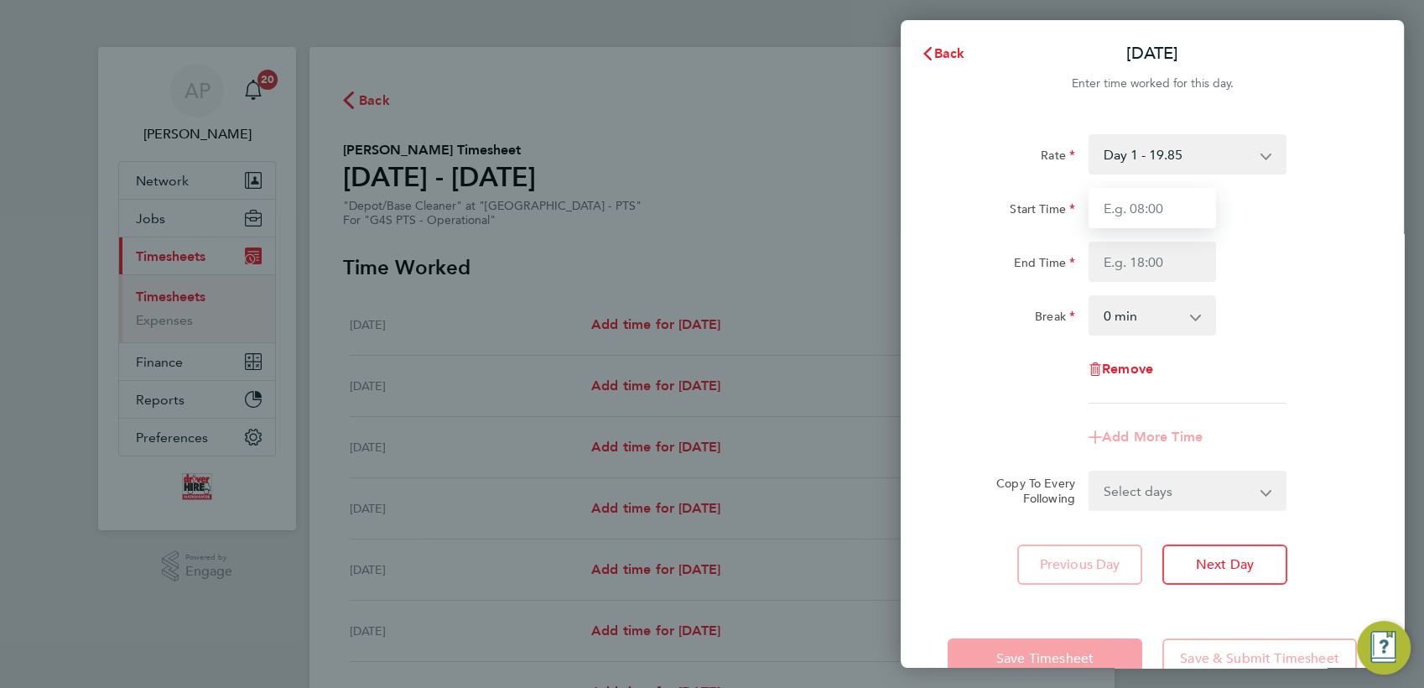
click at [1174, 214] on input "Start Time" at bounding box center [1152, 208] width 127 height 40
type input "09:00"
type input "11:00"
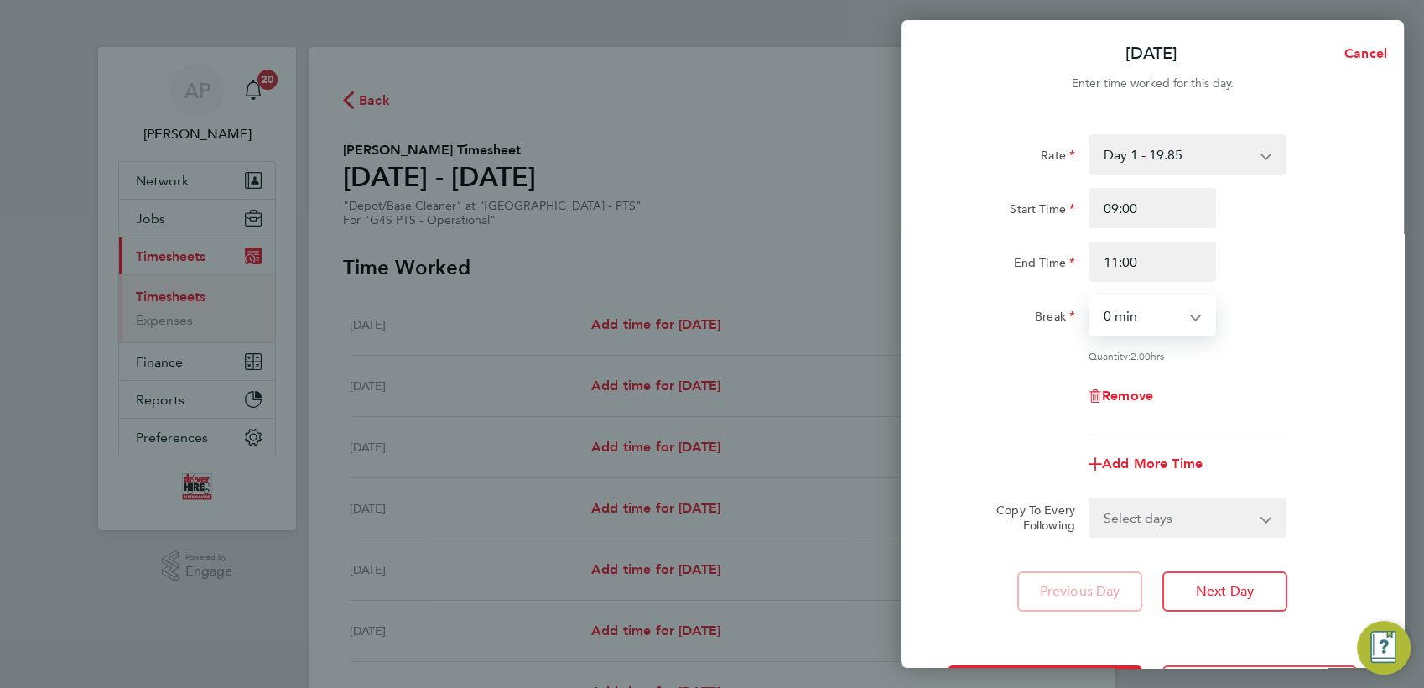
click at [1196, 512] on select "Select days Day Weekday (Mon-Fri) Weekend (Sat-Sun) [DATE] [DATE] [DATE] [DATE]…" at bounding box center [1178, 517] width 176 height 37
select select "WED"
click at [1090, 499] on select "Select days Day Weekday (Mon-Fri) Weekend (Sat-Sun) [DATE] [DATE] [DATE] [DATE]…" at bounding box center [1178, 517] width 176 height 37
select select "[DATE]"
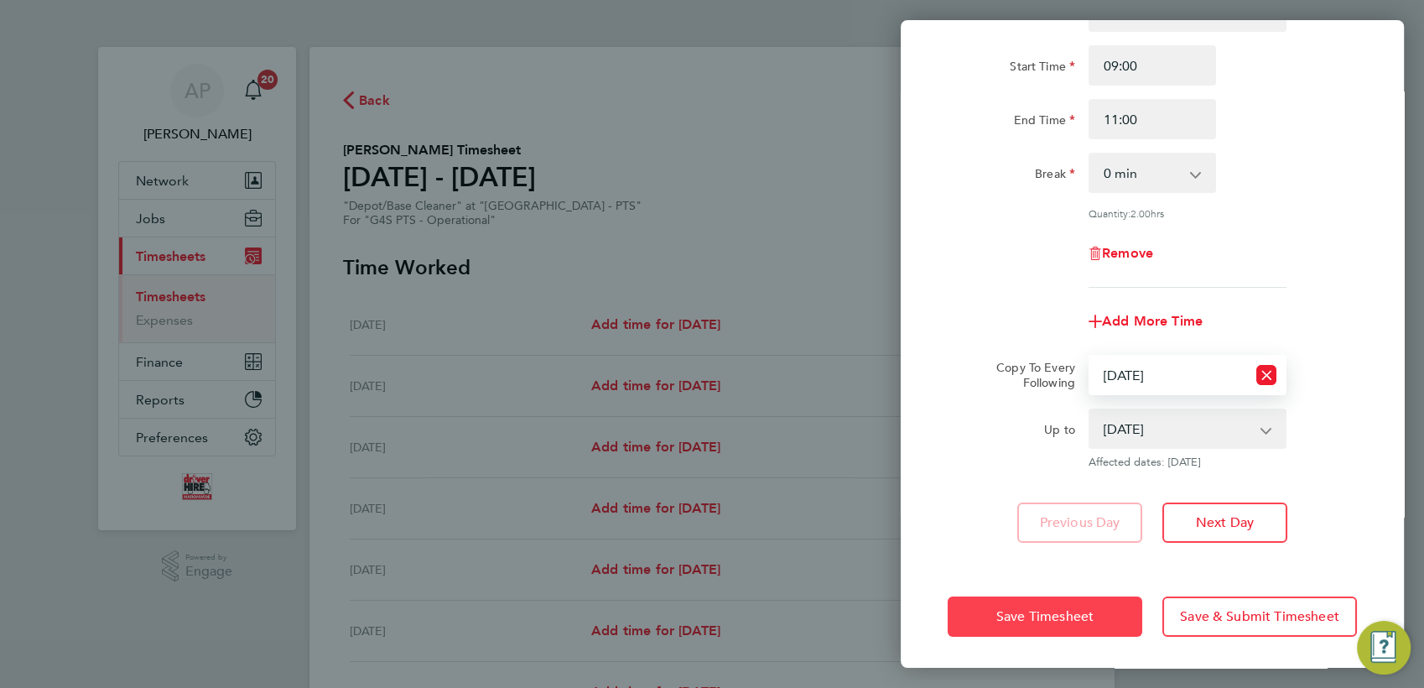
click at [1064, 602] on button "Save Timesheet" at bounding box center [1045, 616] width 195 height 40
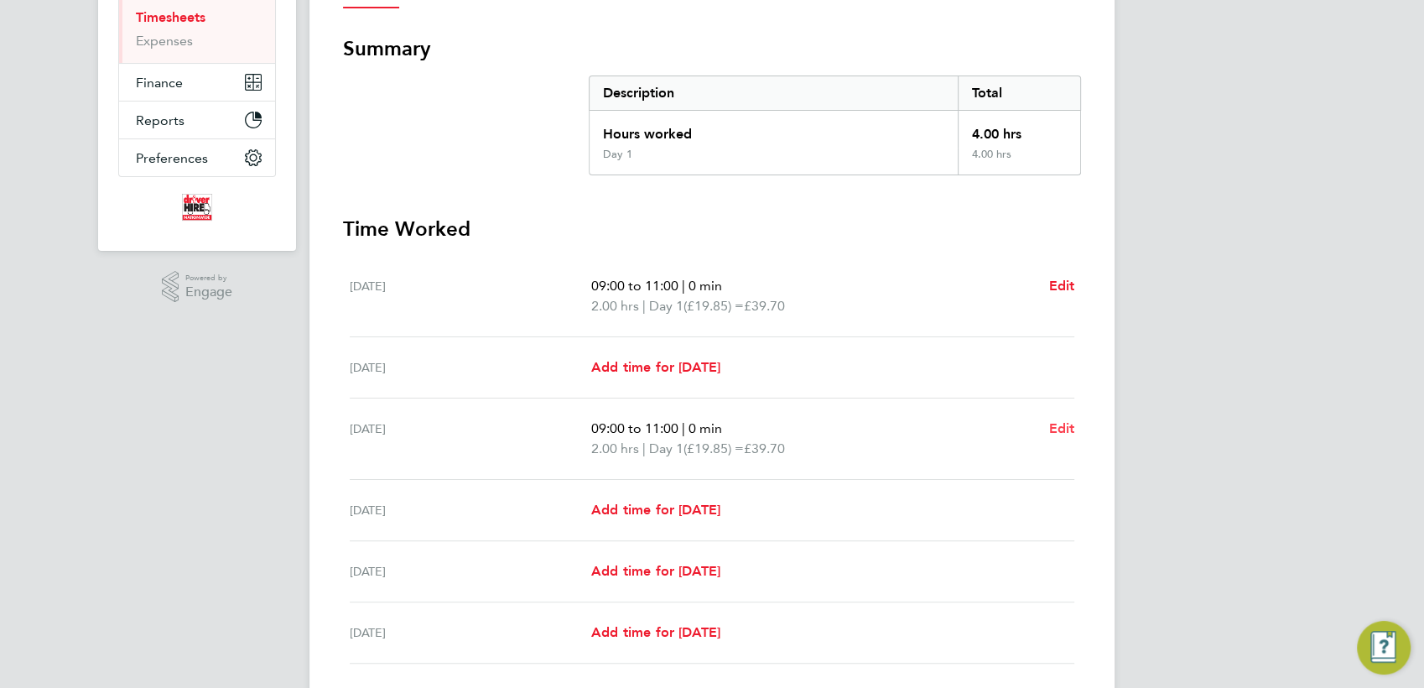
click at [1064, 426] on span "Edit" at bounding box center [1061, 428] width 26 height 16
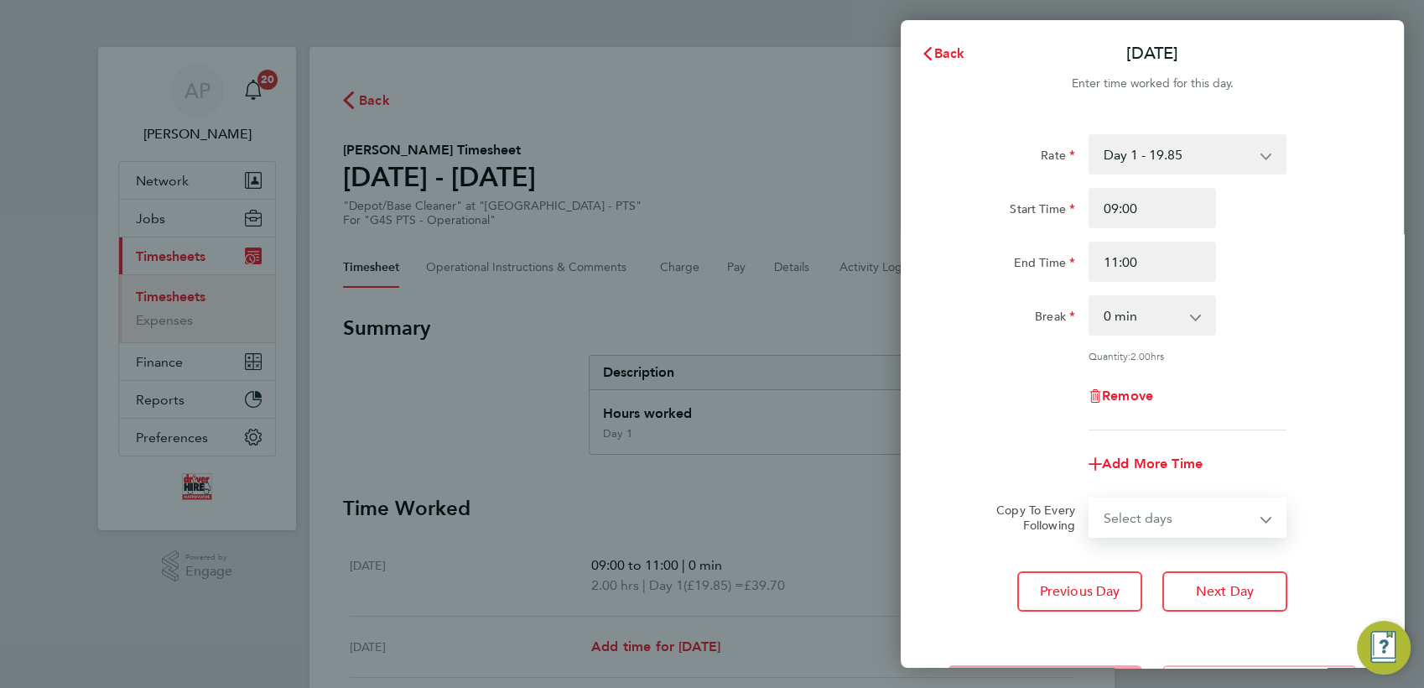
click at [1212, 523] on select "Select days Day Weekday (Mon-Fri) Weekend (Sat-Sun) [DATE] [DATE] [DATE] [DATE]" at bounding box center [1178, 517] width 176 height 37
select select "FRI"
click at [1090, 499] on select "Select days Day Weekday (Mon-Fri) Weekend (Sat-Sun) [DATE] [DATE] [DATE] [DATE]" at bounding box center [1178, 517] width 176 height 37
select select "[DATE]"
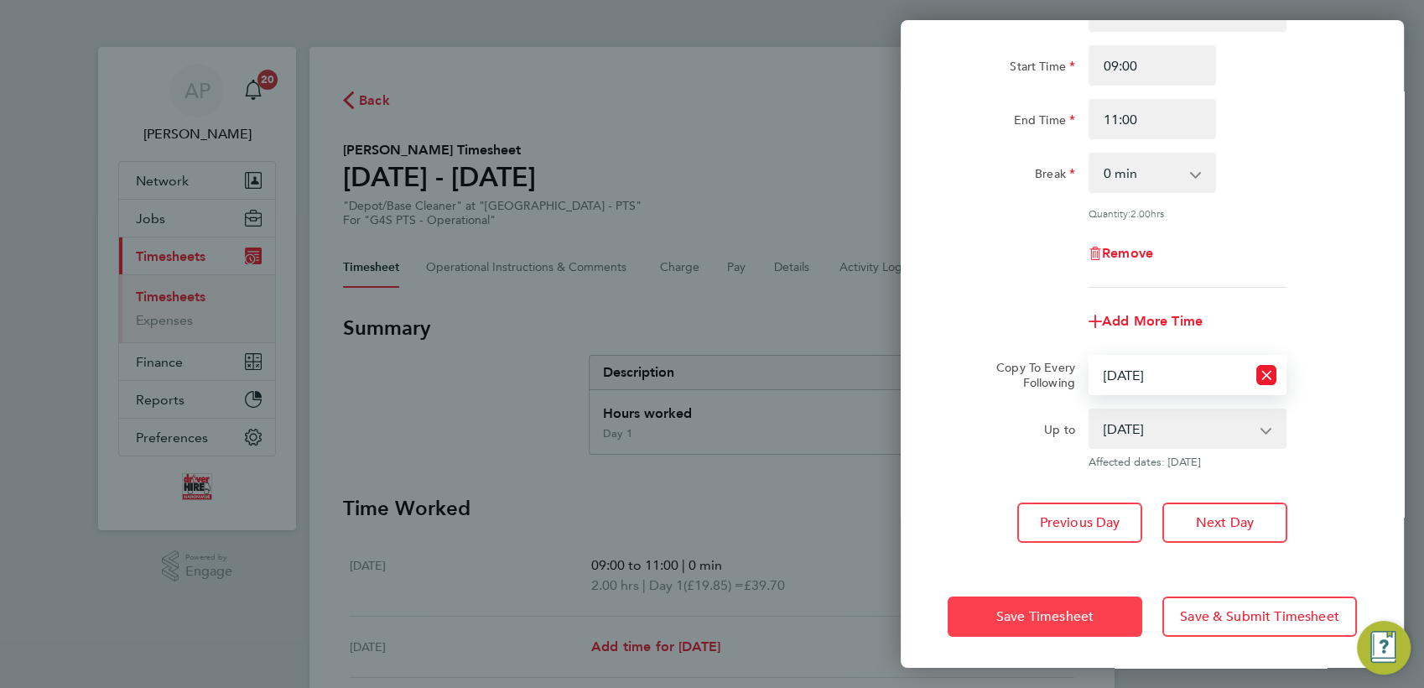
click at [1053, 613] on span "Save Timesheet" at bounding box center [1044, 616] width 97 height 17
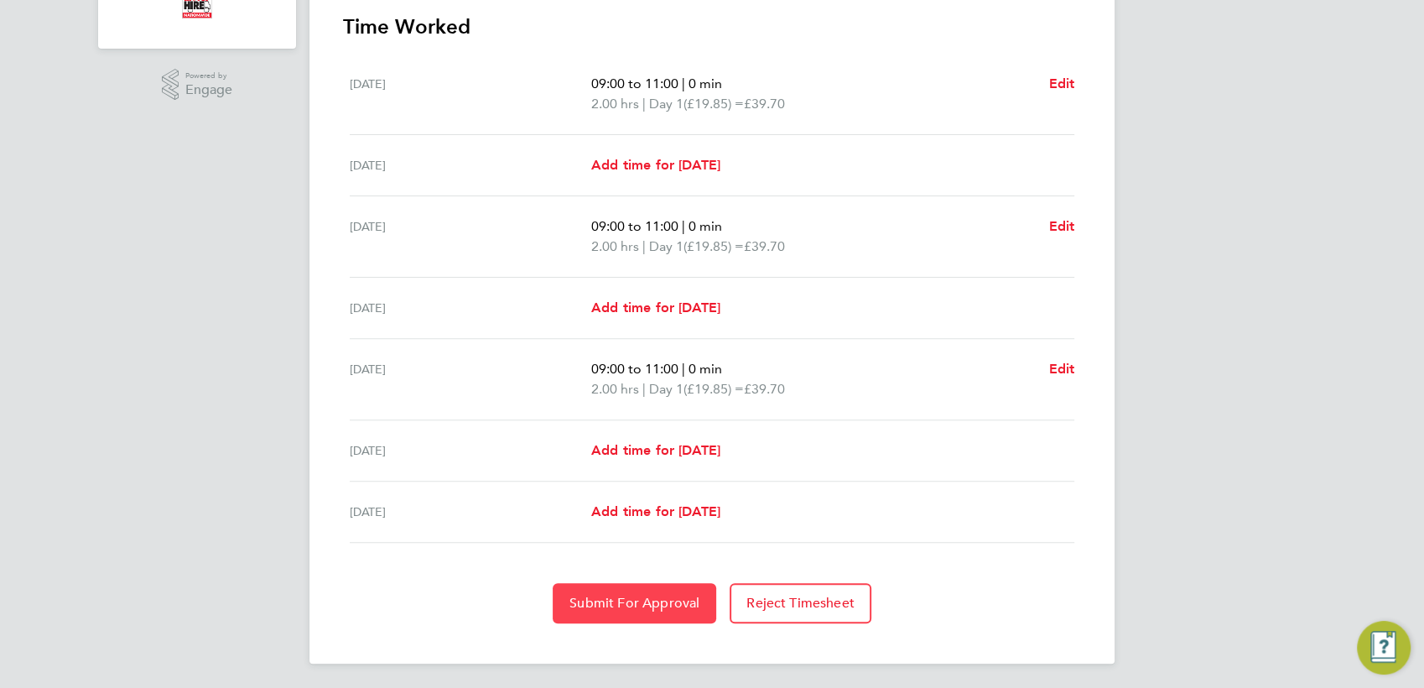
click at [605, 590] on button "Submit For Approval" at bounding box center [635, 603] width 164 height 40
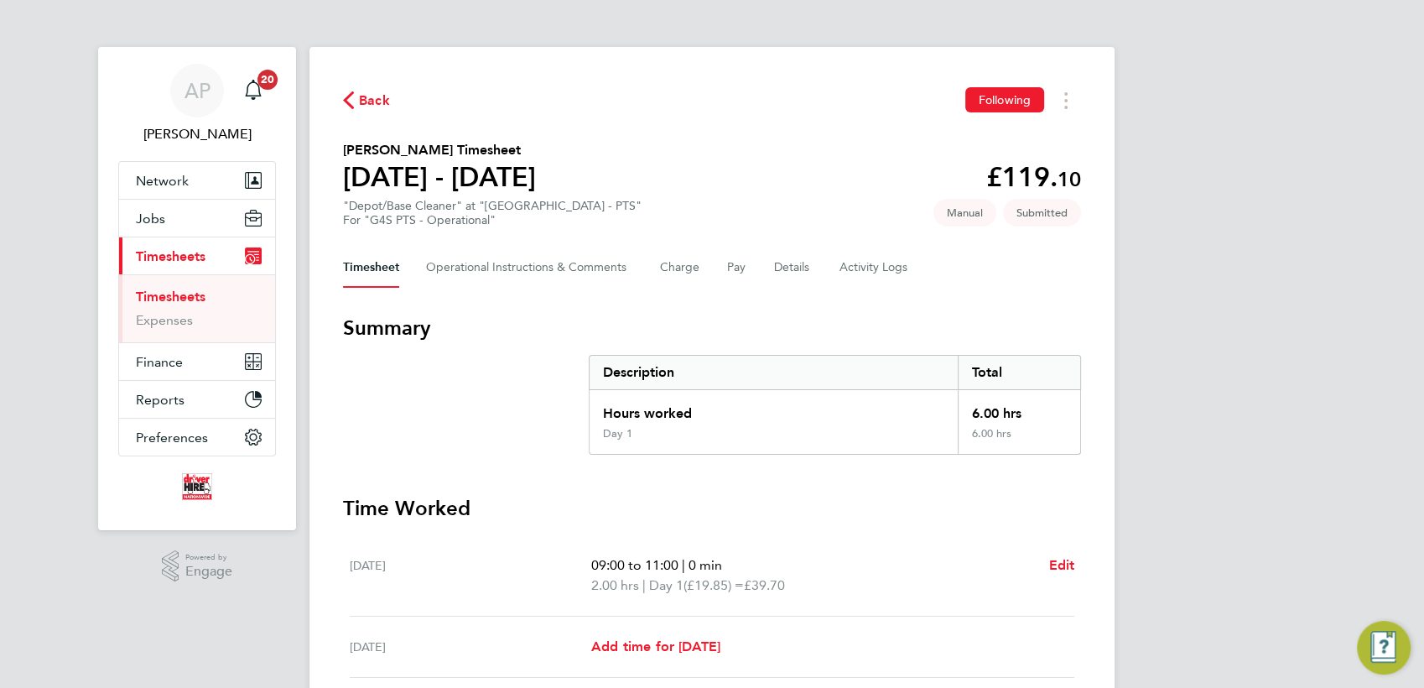
click at [360, 96] on span "Back" at bounding box center [374, 101] width 31 height 20
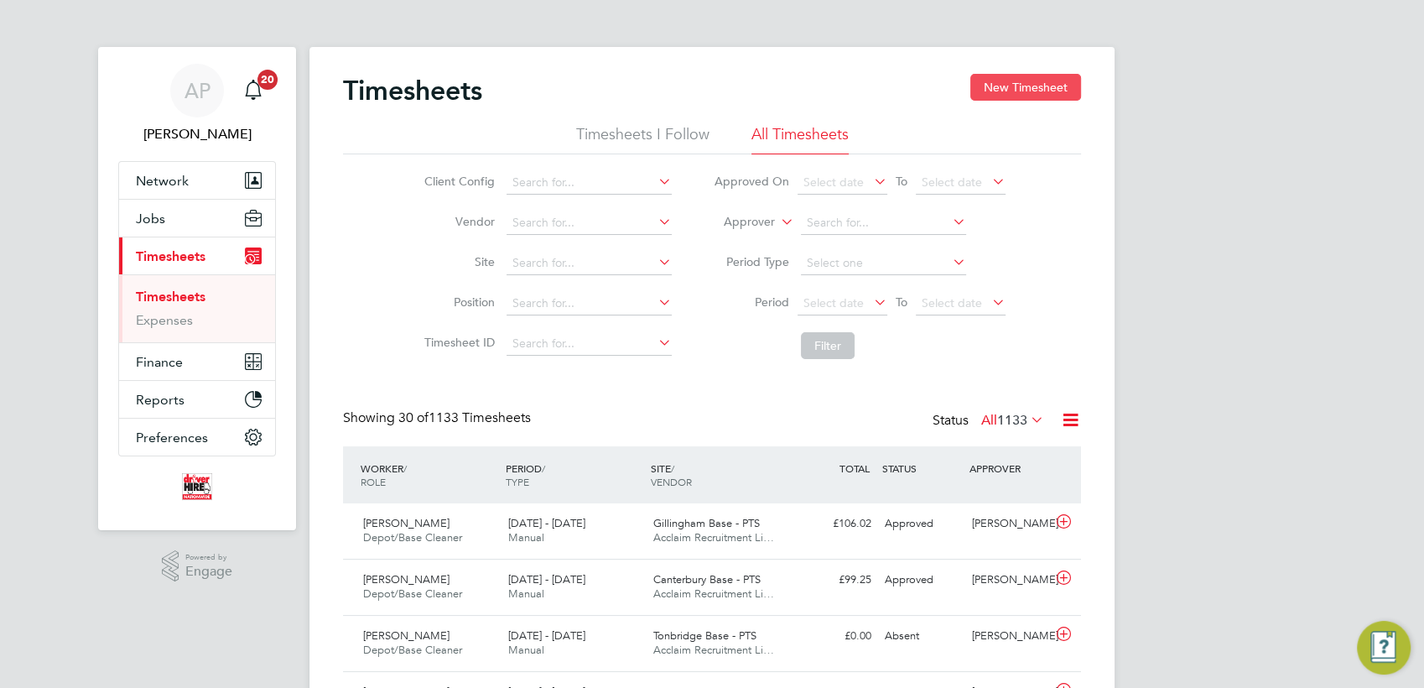
click at [1049, 85] on button "New Timesheet" at bounding box center [1025, 87] width 111 height 27
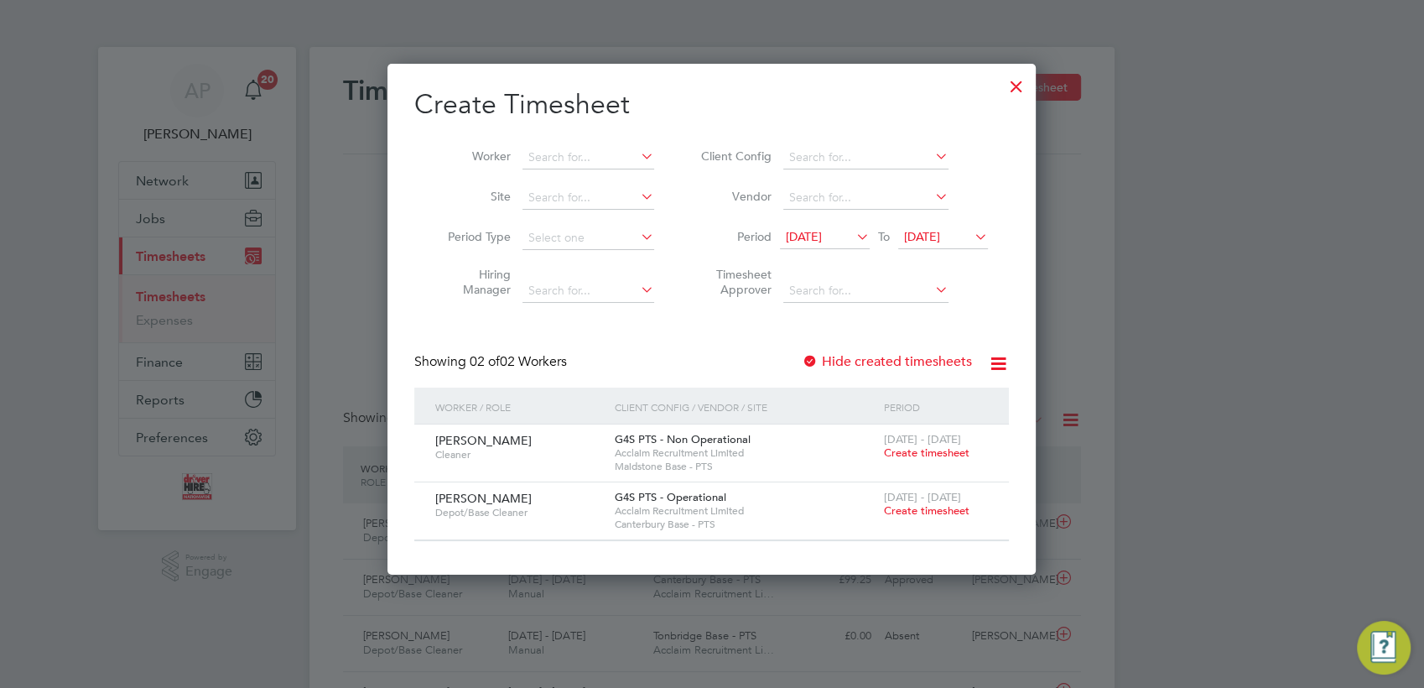
click at [946, 507] on span "Create timesheet" at bounding box center [927, 510] width 86 height 14
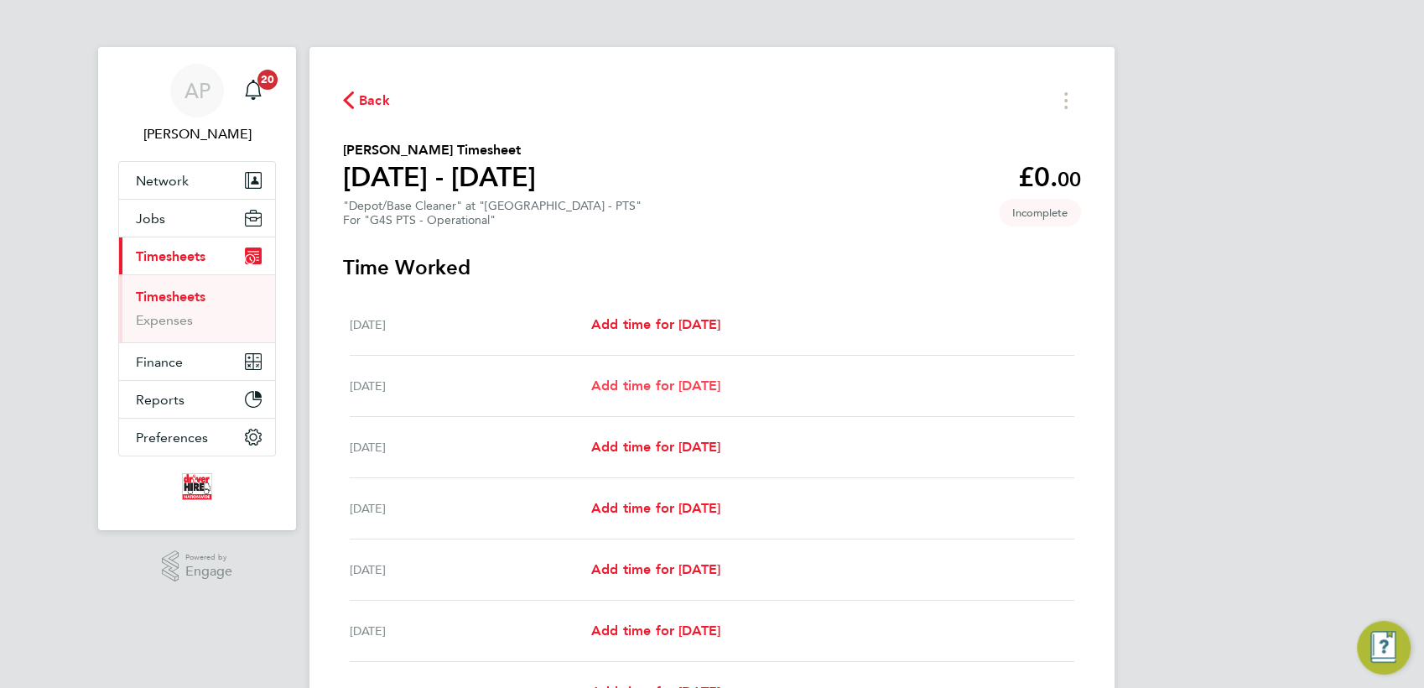
click at [674, 386] on span "Add time for [DATE]" at bounding box center [655, 385] width 129 height 16
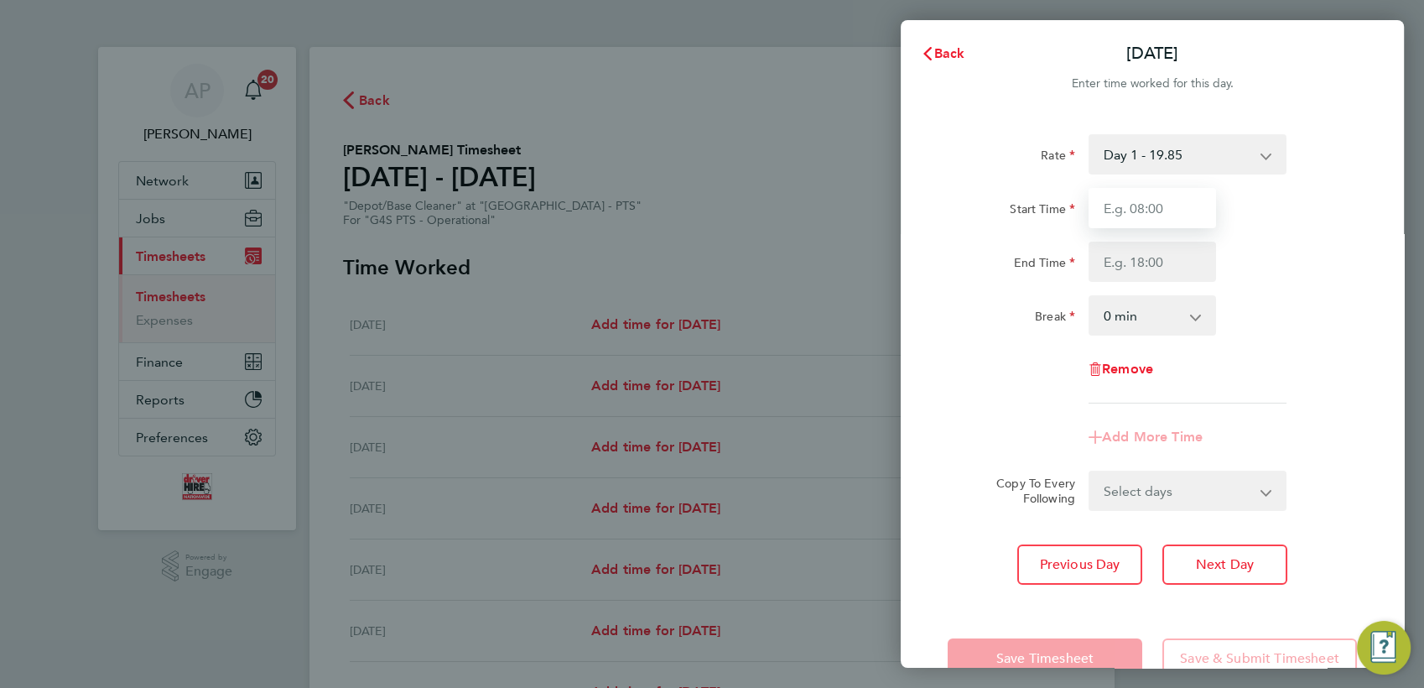
click at [1151, 205] on input "Start Time" at bounding box center [1152, 208] width 127 height 40
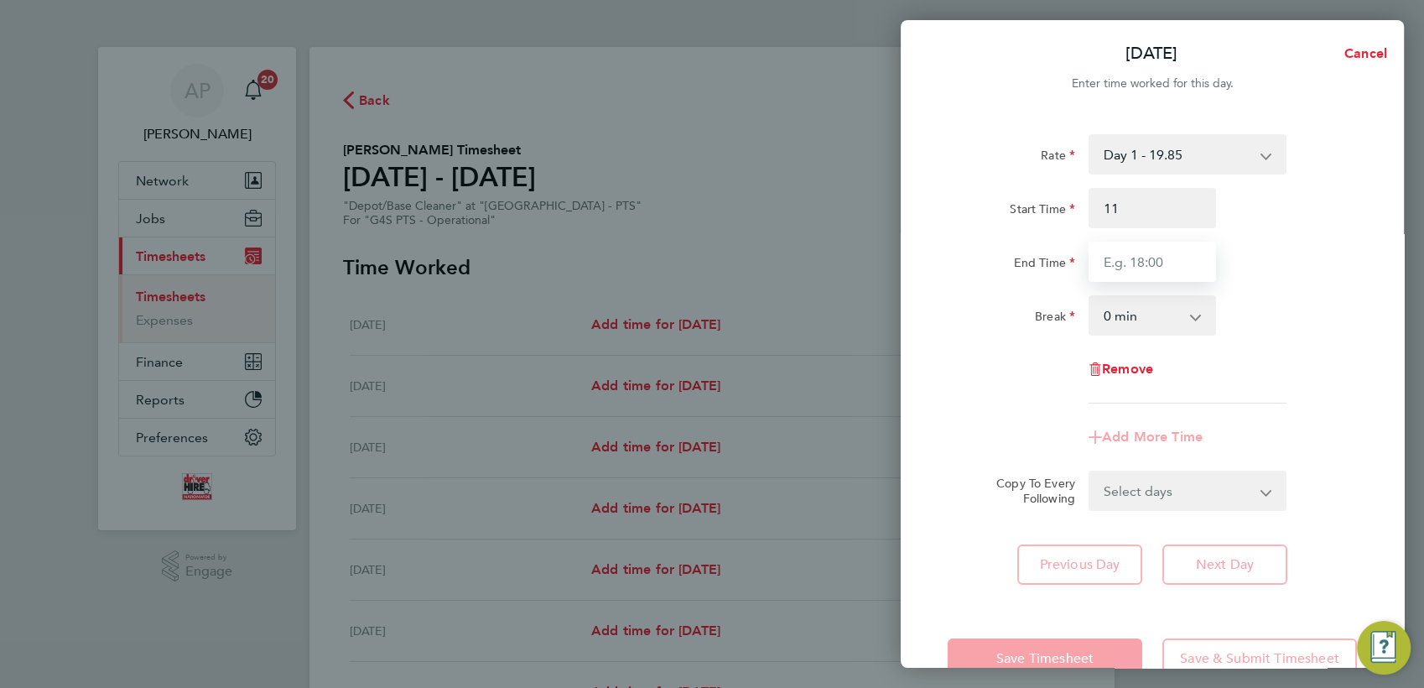
type input "11:00"
type input "12:30"
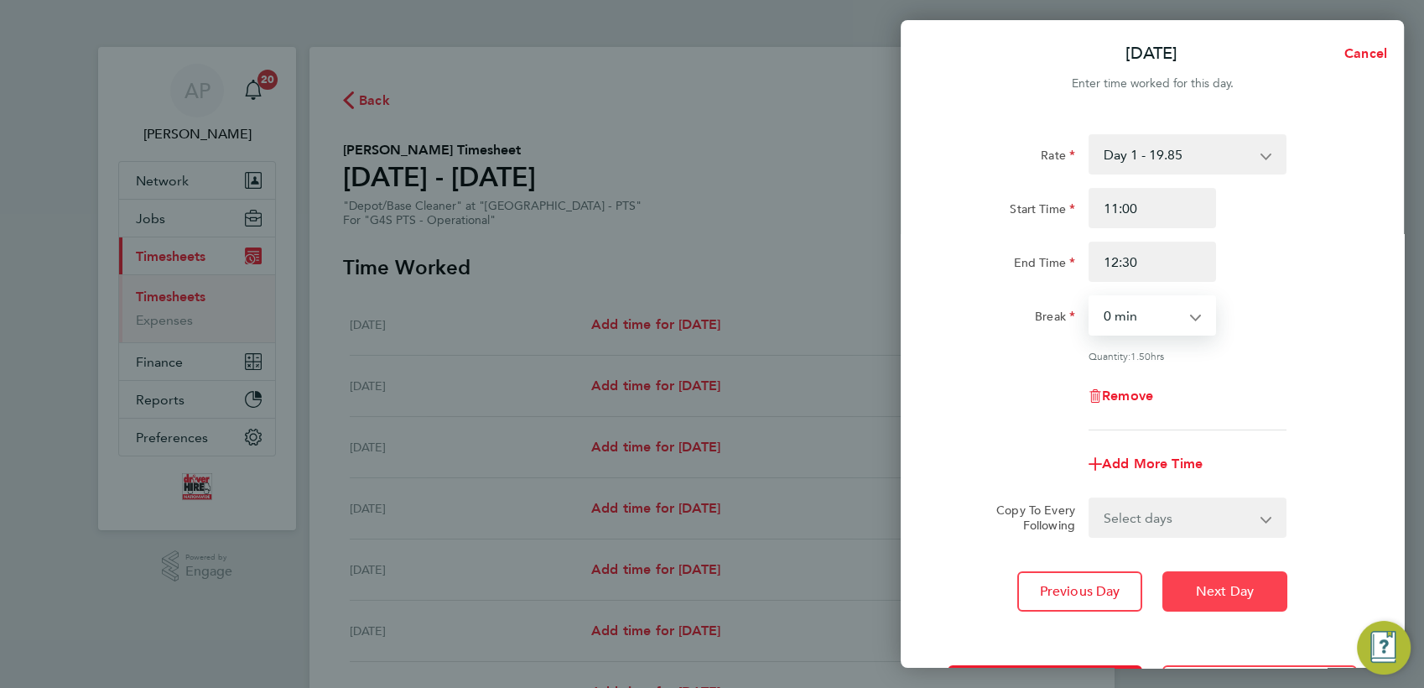
click at [1190, 601] on button "Next Day" at bounding box center [1224, 591] width 125 height 40
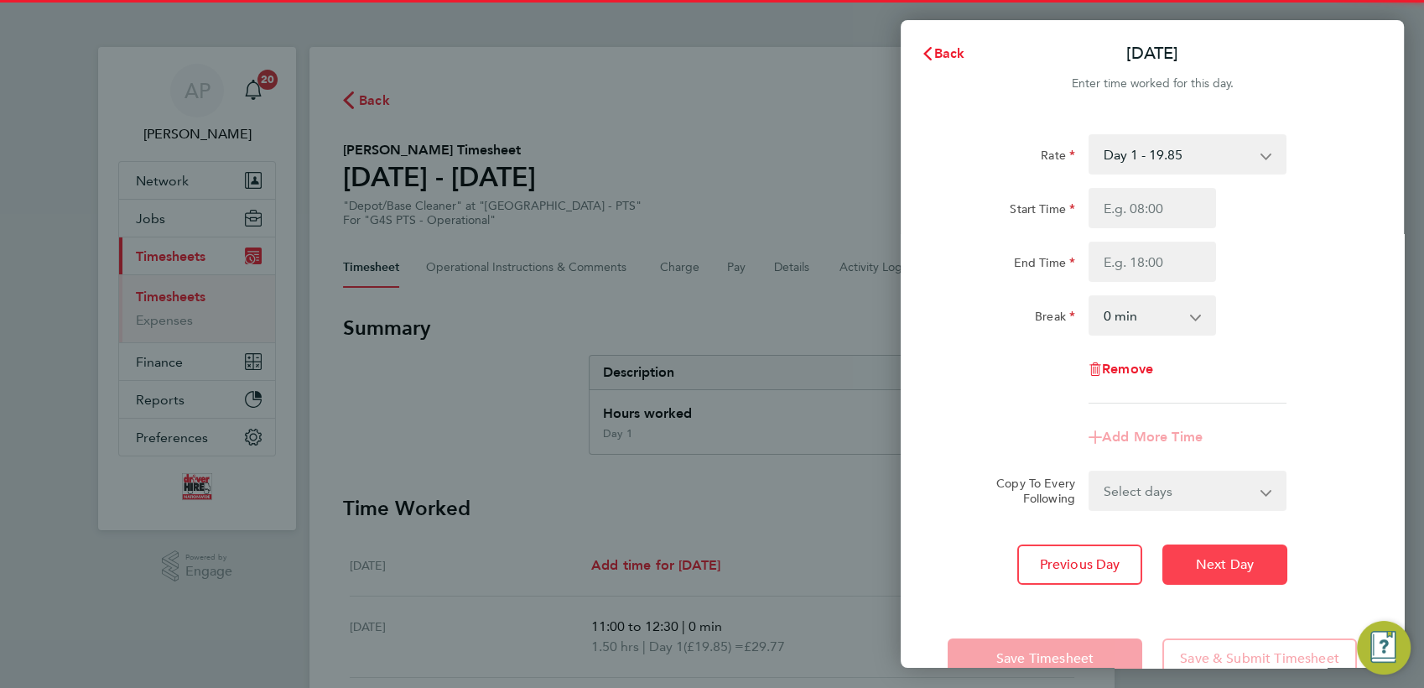
click at [1199, 576] on button "Next Day" at bounding box center [1224, 564] width 125 height 40
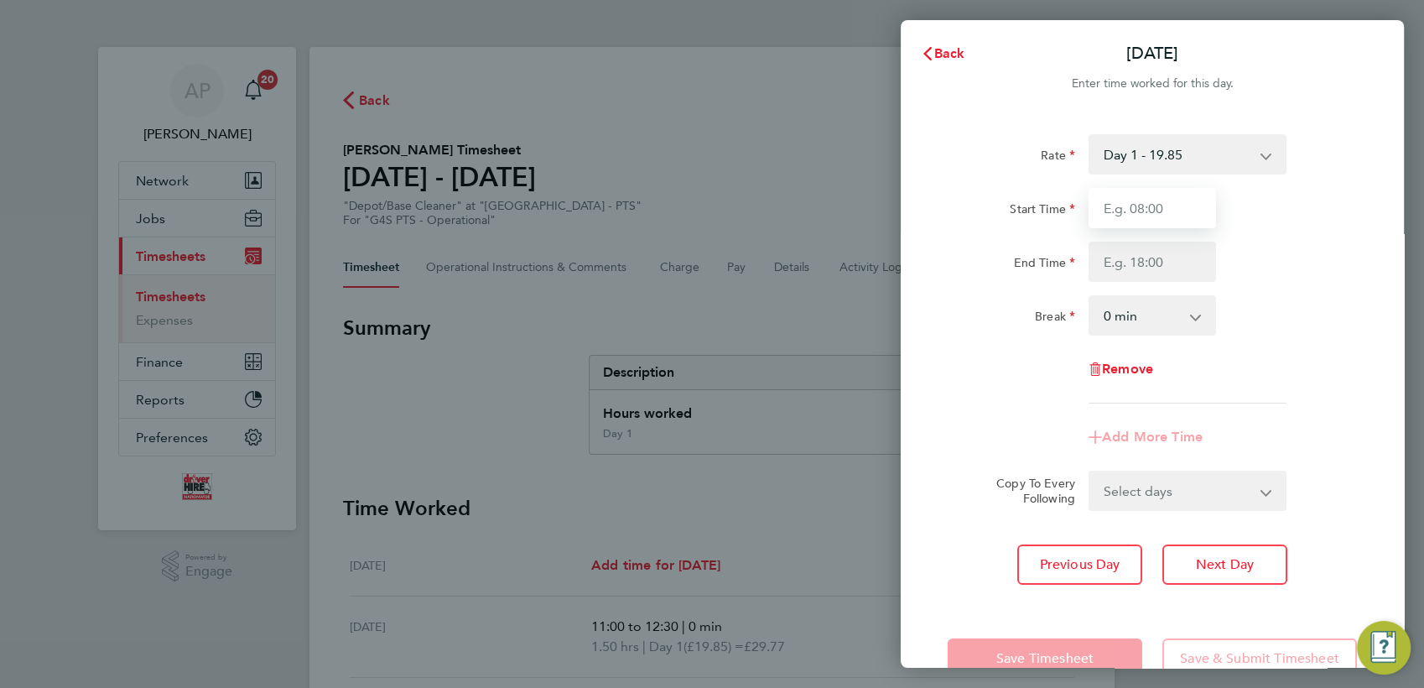
click at [1157, 211] on input "Start Time" at bounding box center [1152, 208] width 127 height 40
type input "13:00"
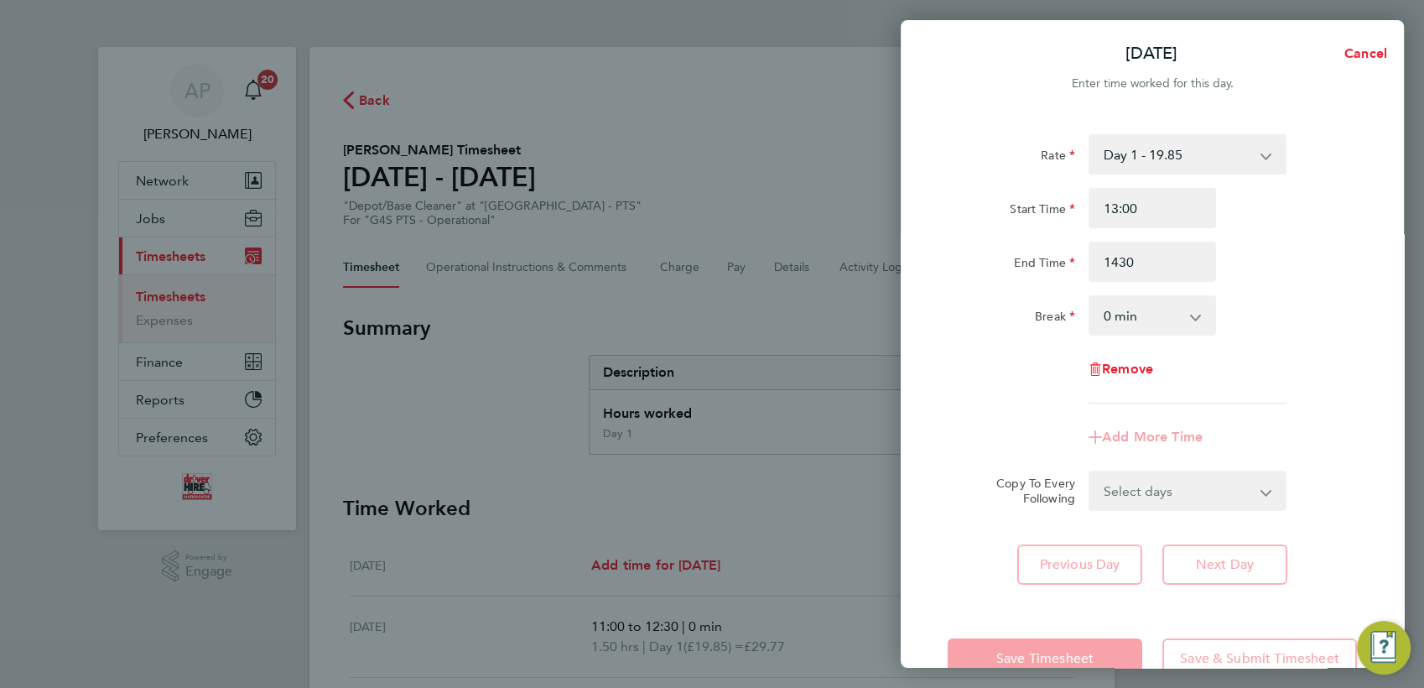
type input "14:30"
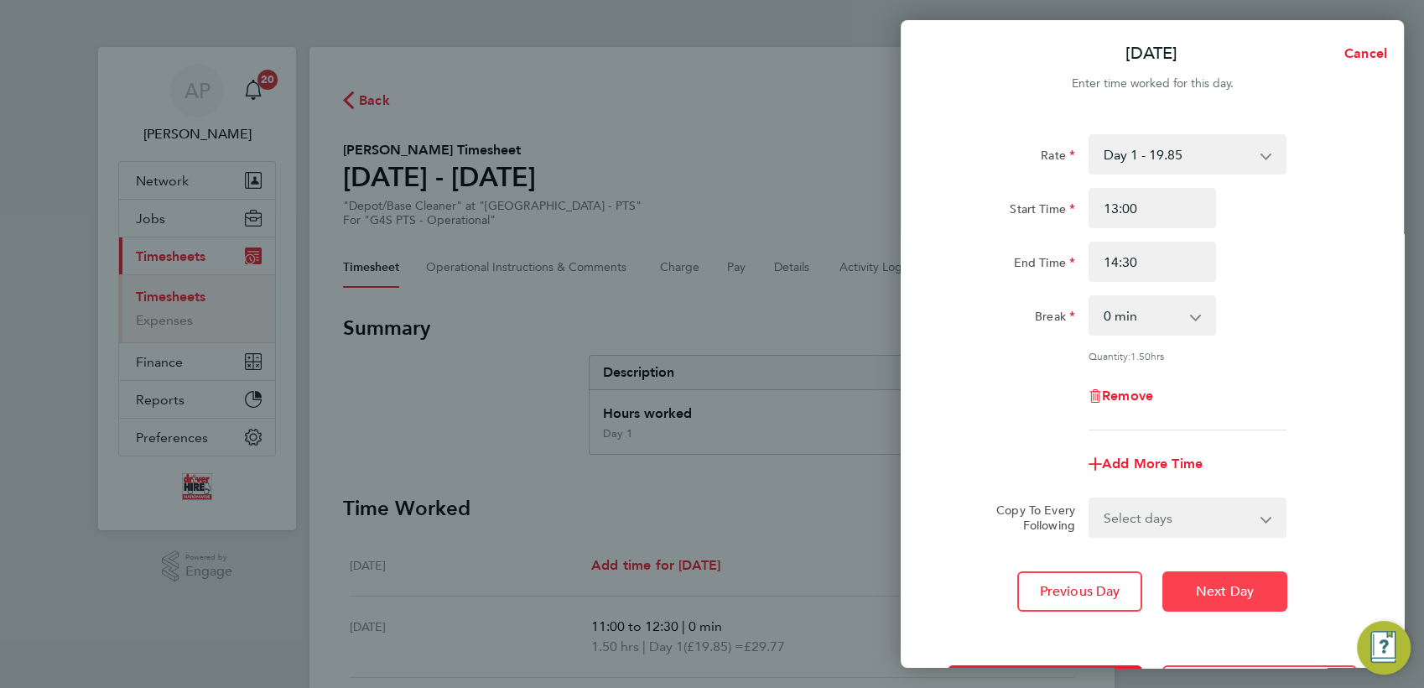
click at [1217, 596] on span "Next Day" at bounding box center [1225, 591] width 58 height 17
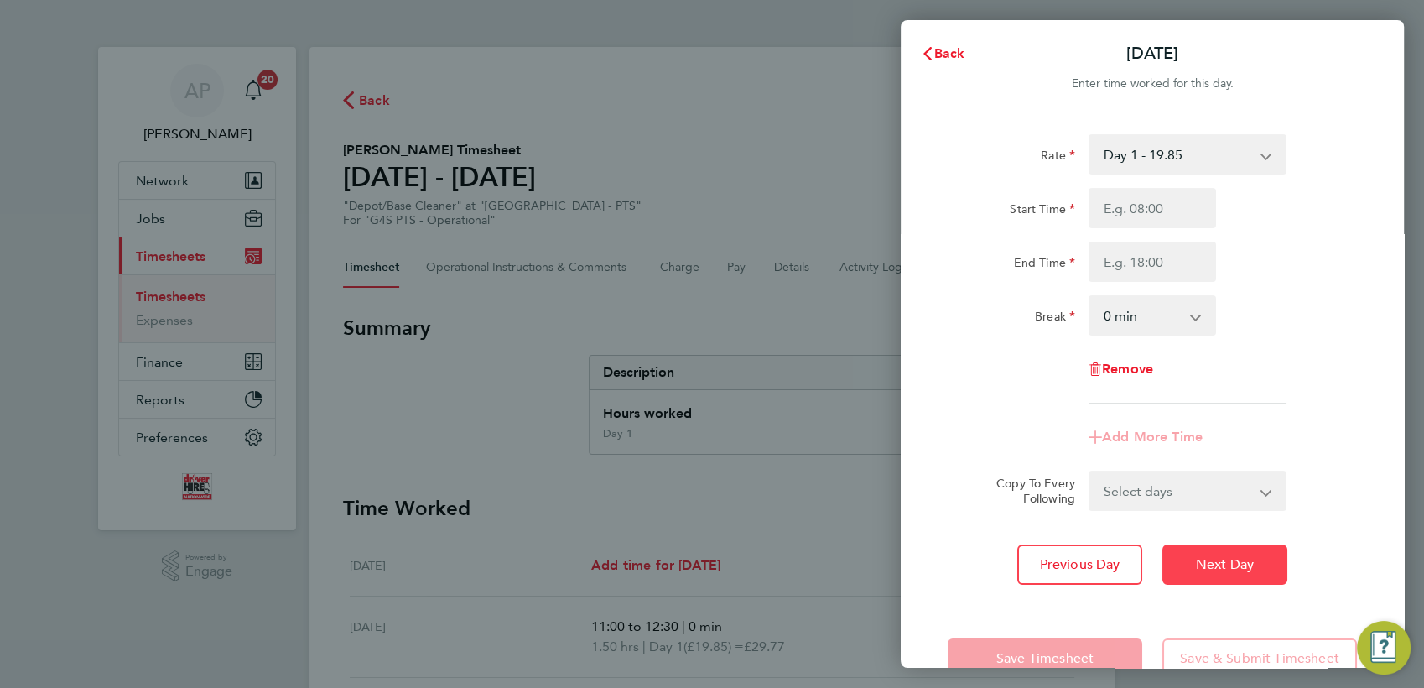
click at [1217, 560] on span "Next Day" at bounding box center [1225, 564] width 58 height 17
click at [1162, 225] on input "Start Time" at bounding box center [1152, 208] width 127 height 40
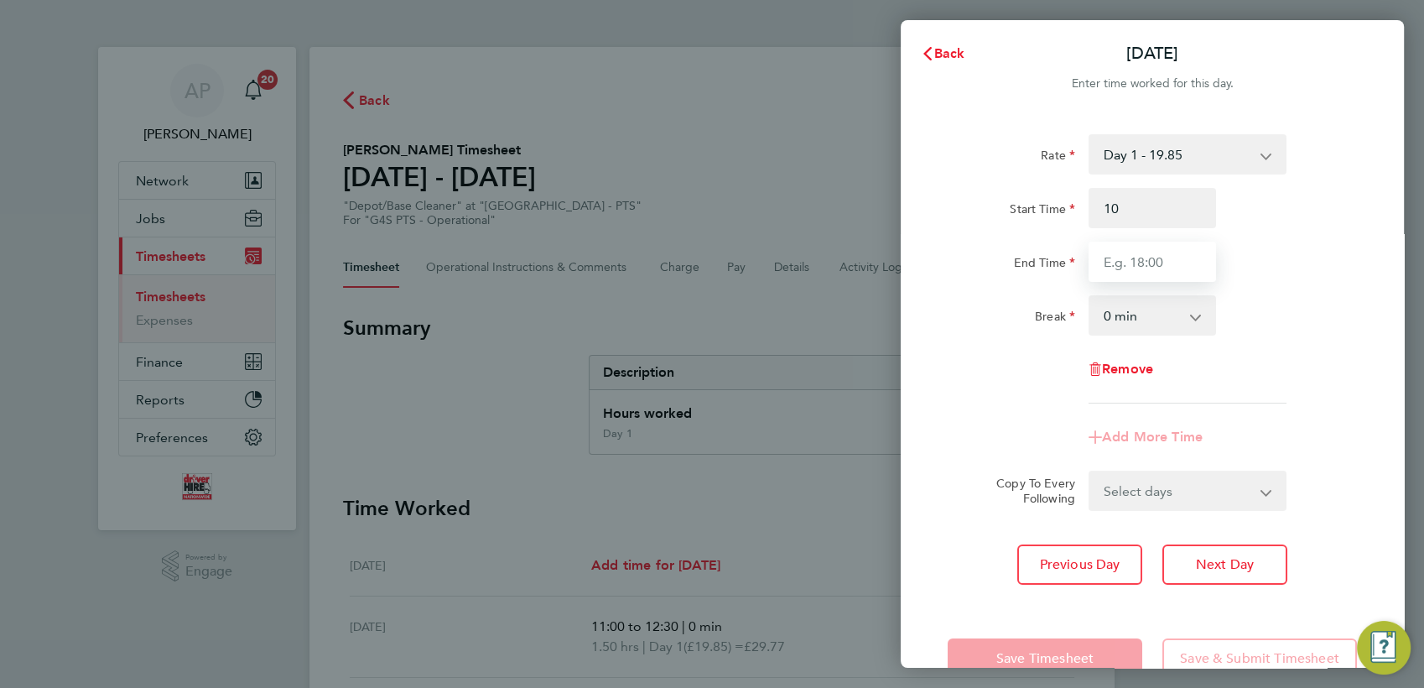
type input "10:00"
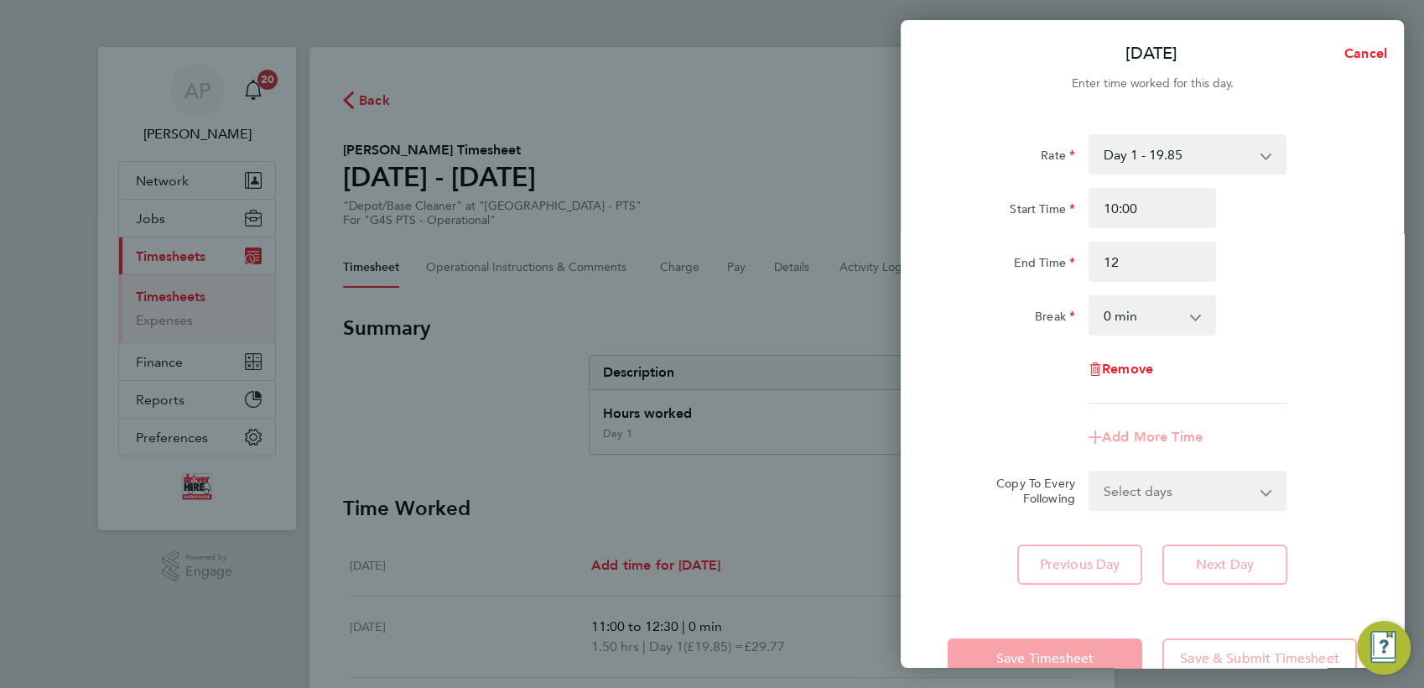
type input "12:00"
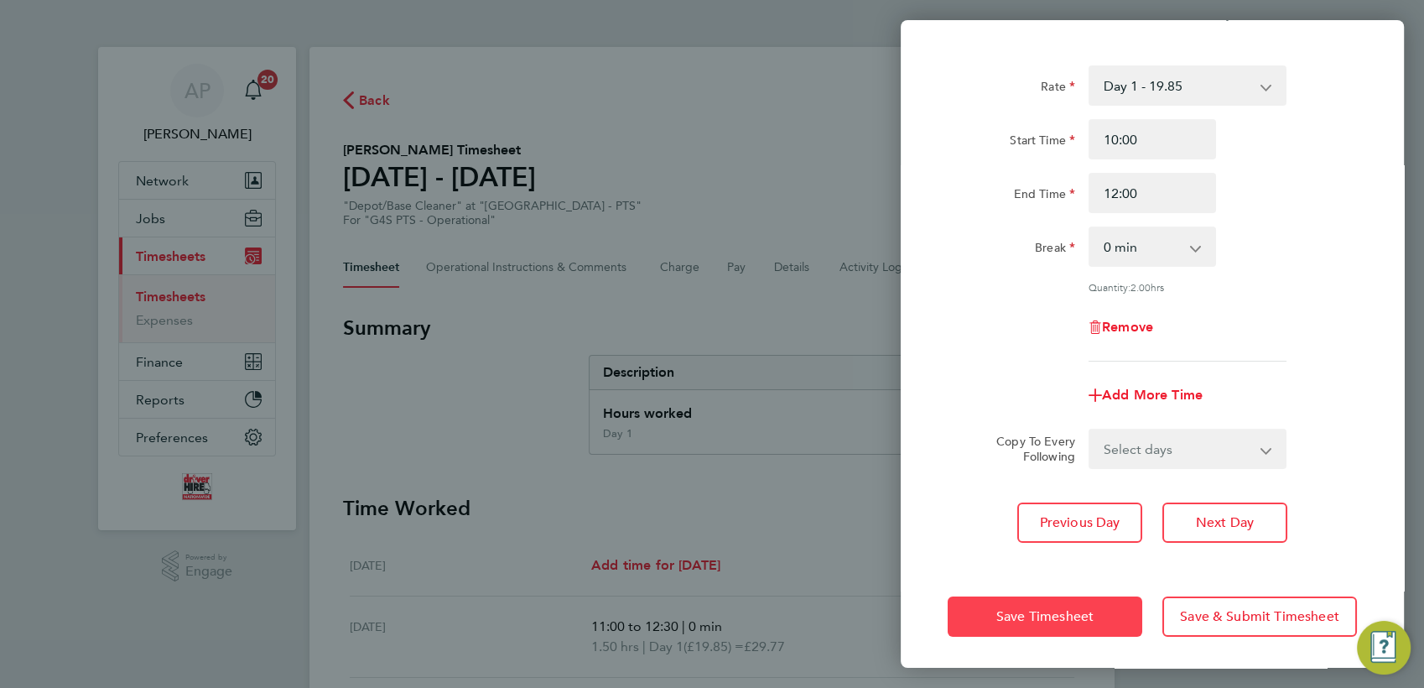
click at [1069, 617] on span "Save Timesheet" at bounding box center [1044, 616] width 97 height 17
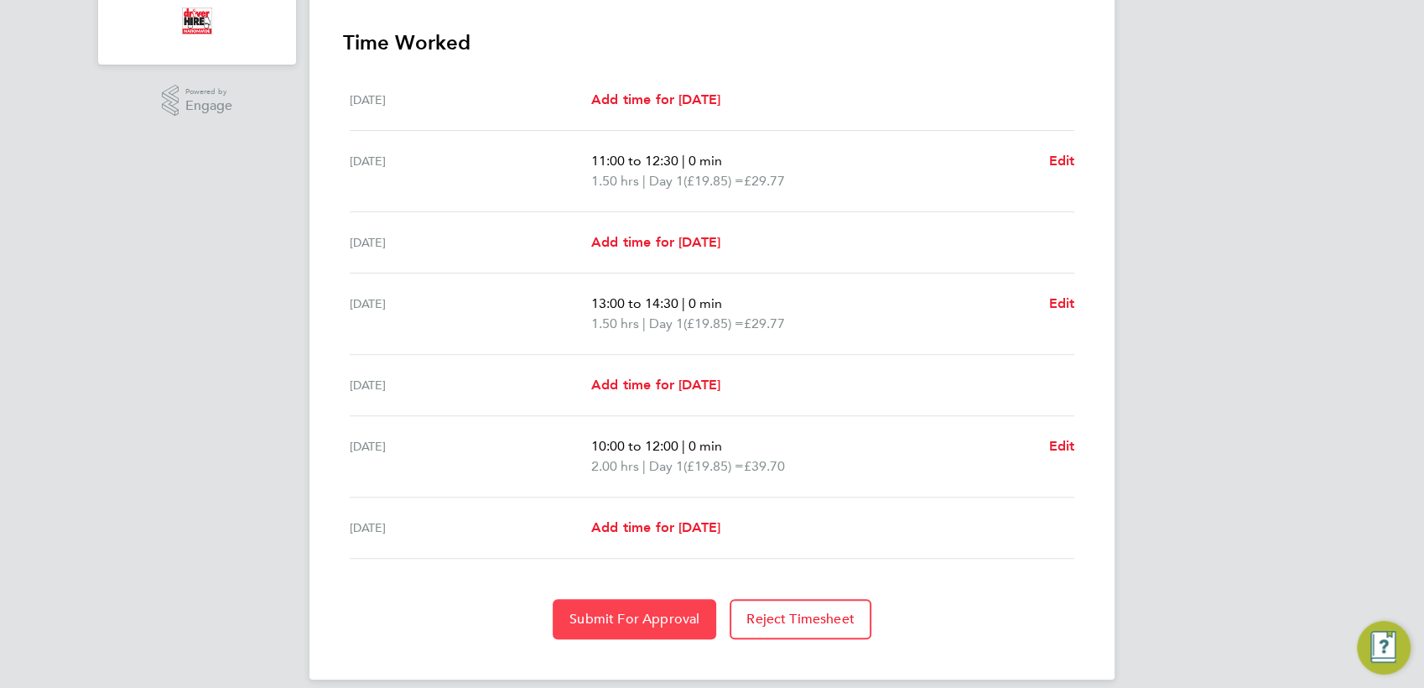
click at [655, 625] on button "Submit For Approval" at bounding box center [635, 619] width 164 height 40
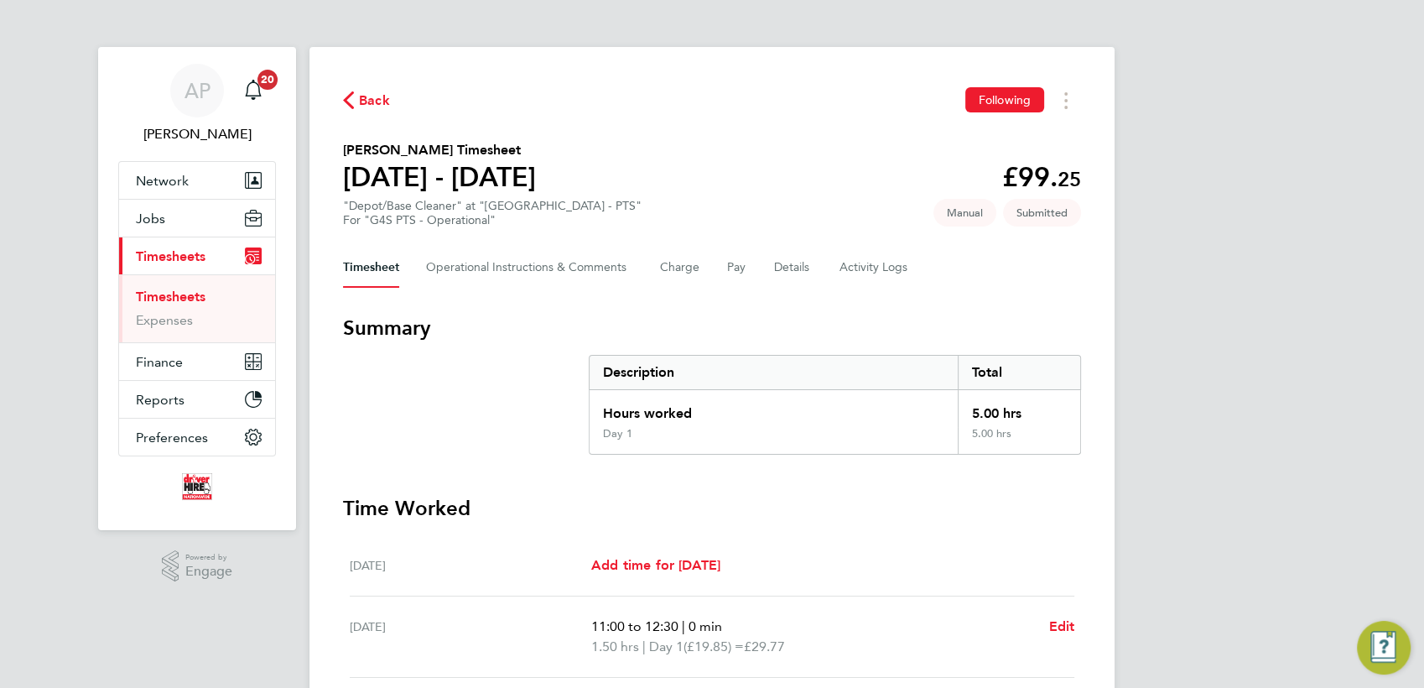
click at [365, 101] on span "Back" at bounding box center [374, 101] width 31 height 20
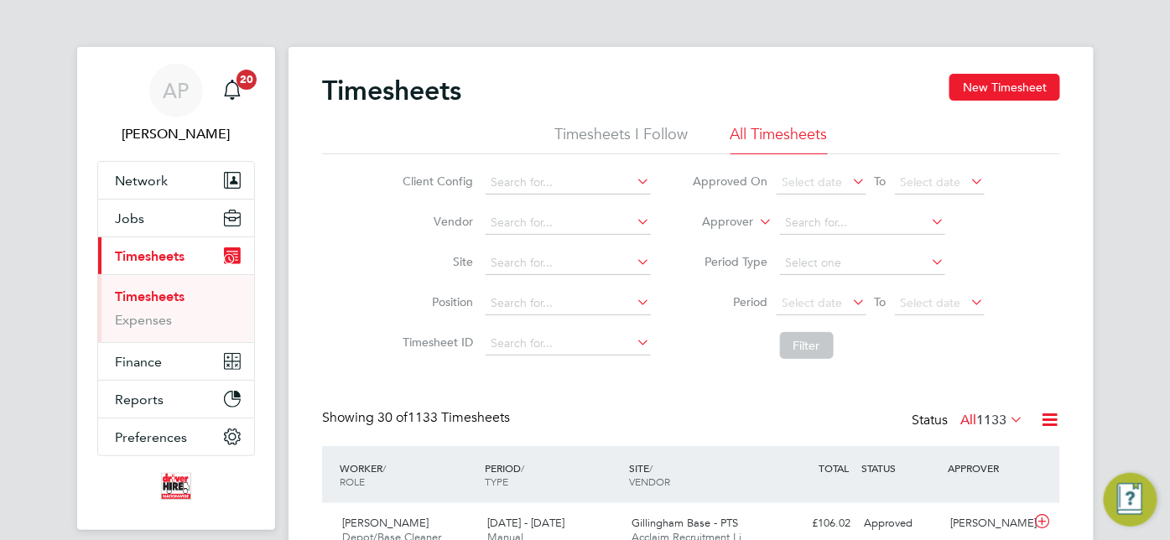
scroll to position [42, 145]
